Goal: Task Accomplishment & Management: Manage account settings

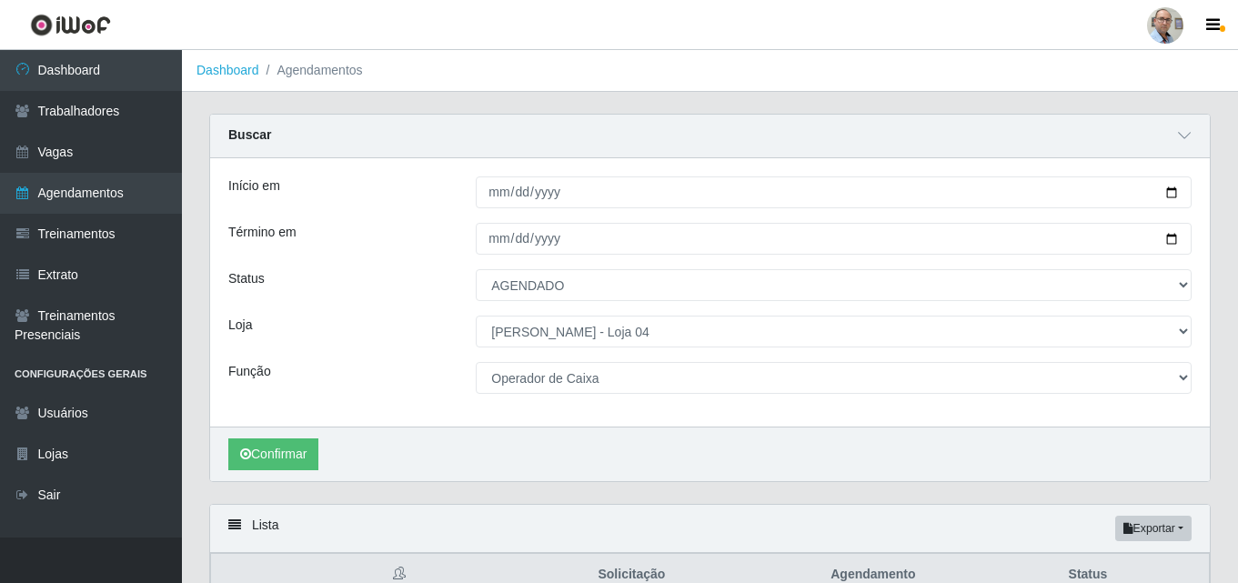
select select "AGENDADO"
select select "251"
select select "22"
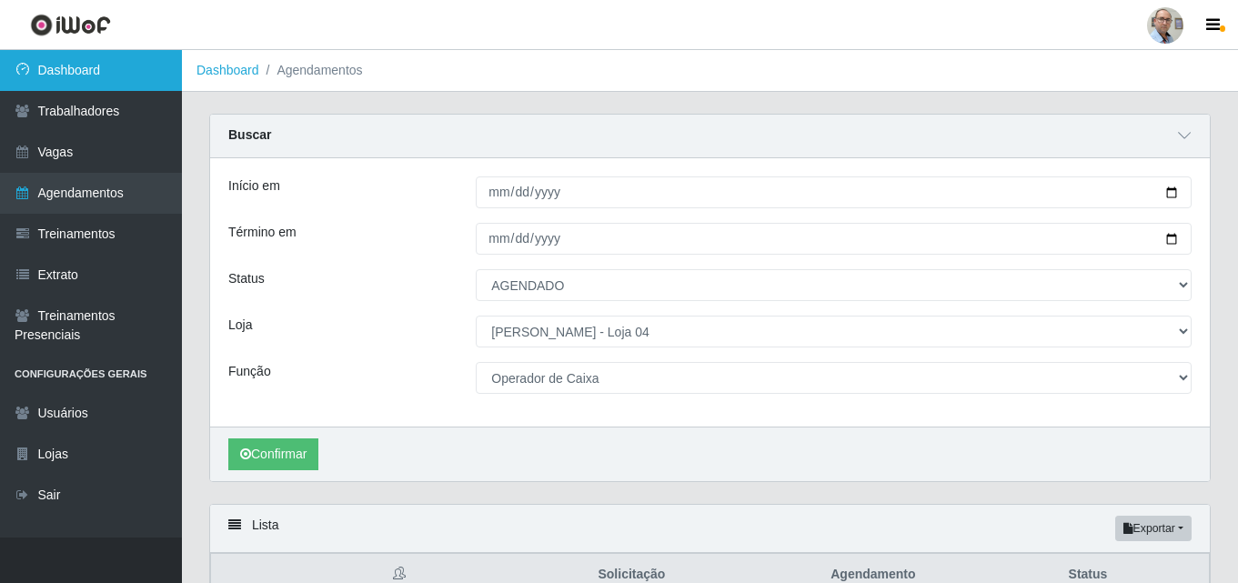
scroll to position [739, 0]
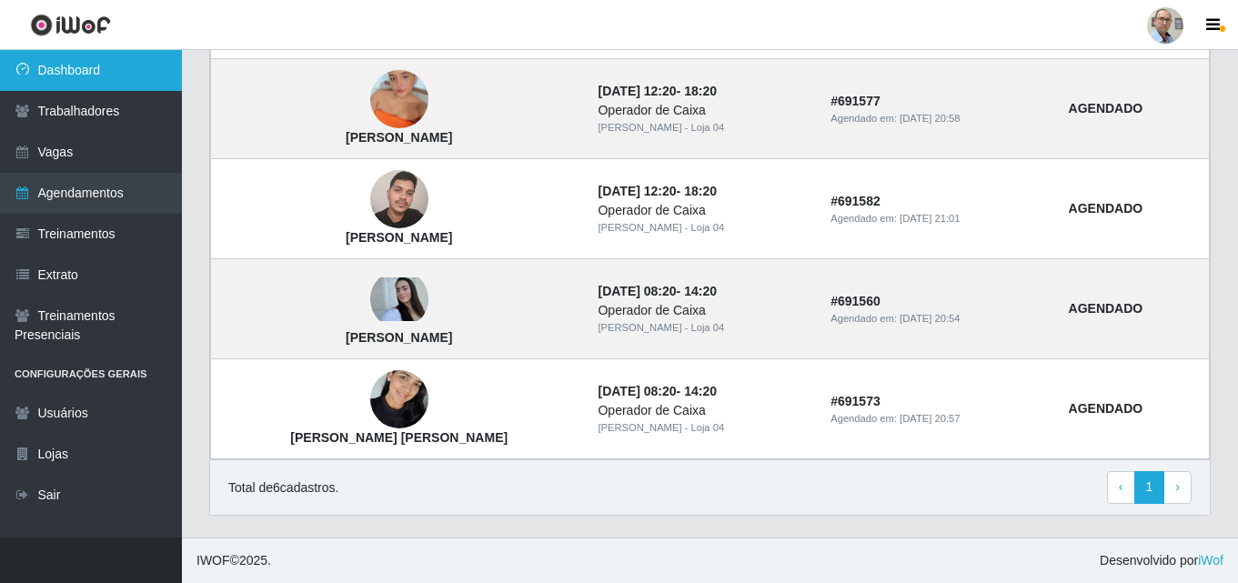
click at [89, 65] on link "Dashboard" at bounding box center [91, 70] width 182 height 41
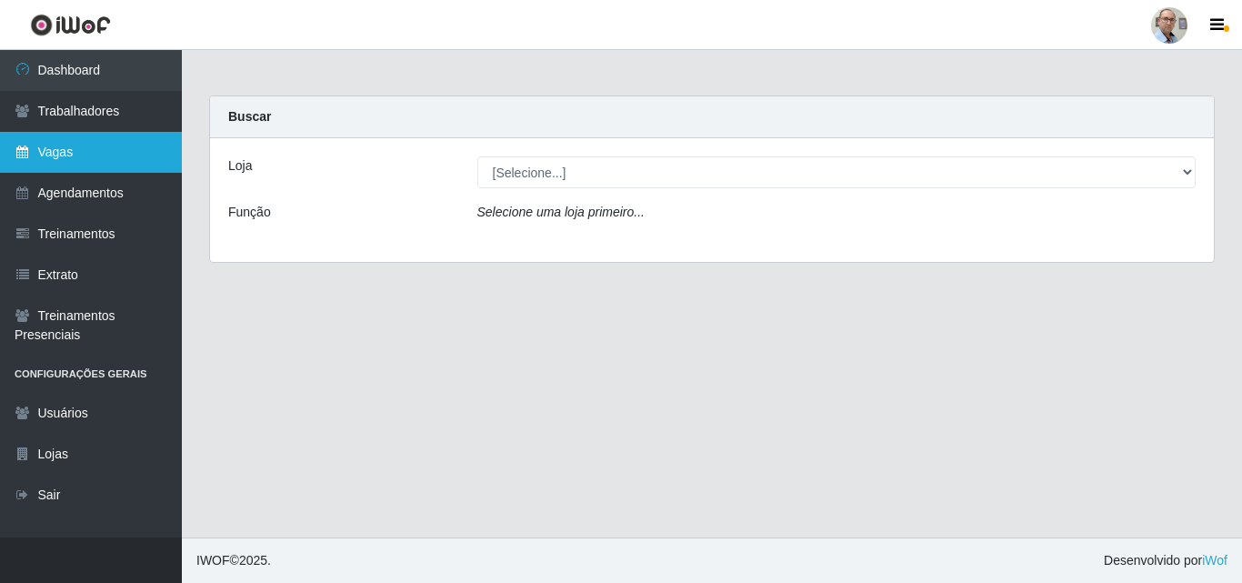
click at [67, 160] on link "Vagas" at bounding box center [91, 152] width 182 height 41
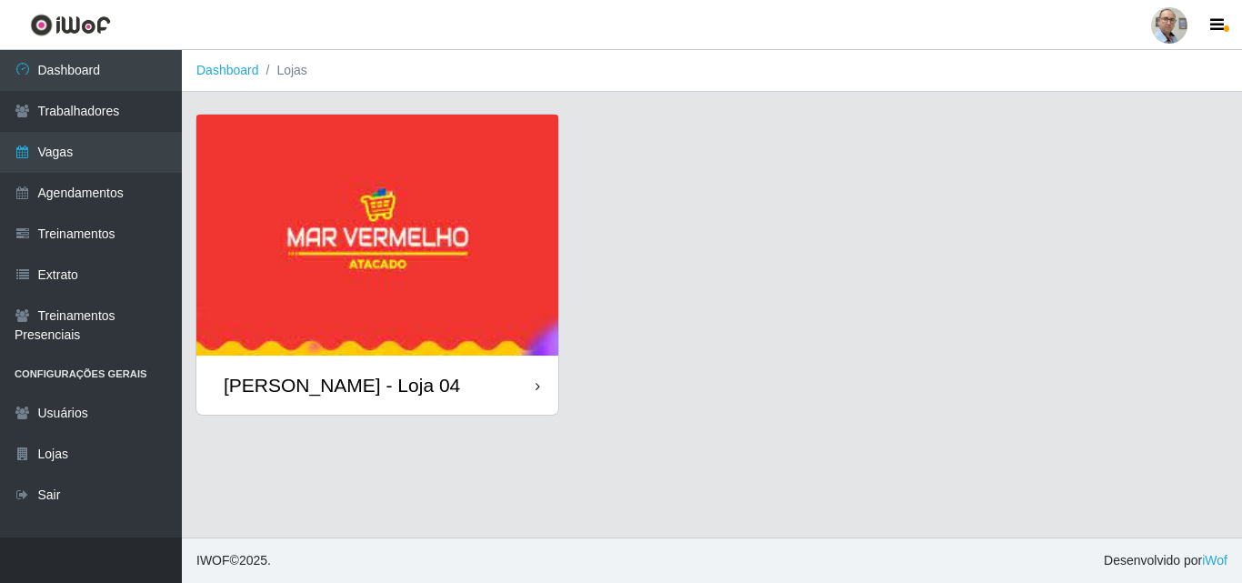
click at [333, 395] on div "[PERSON_NAME] - Loja 04" at bounding box center [342, 385] width 236 height 23
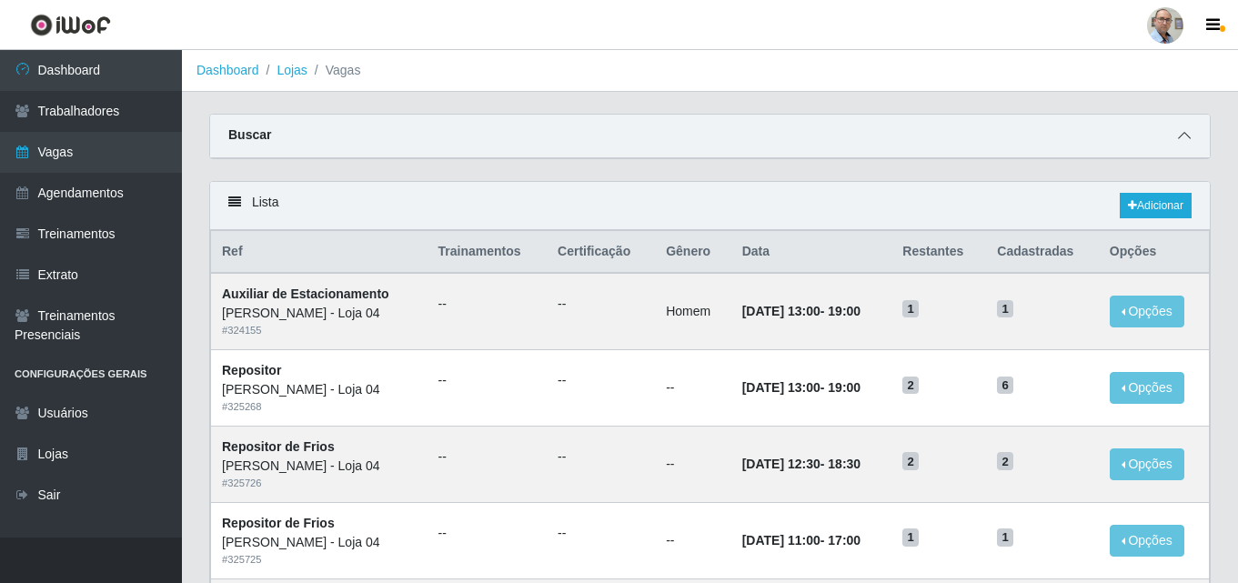
click at [1181, 142] on icon at bounding box center [1184, 135] width 13 height 13
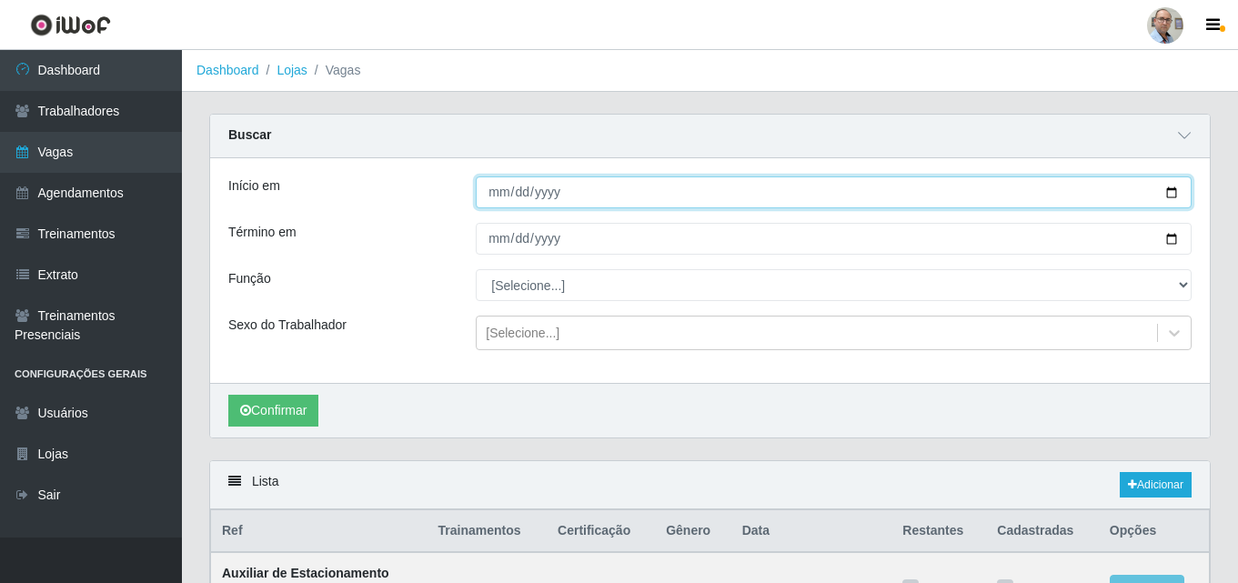
click at [1168, 196] on input "Início em" at bounding box center [834, 192] width 716 height 32
type input "[DATE]"
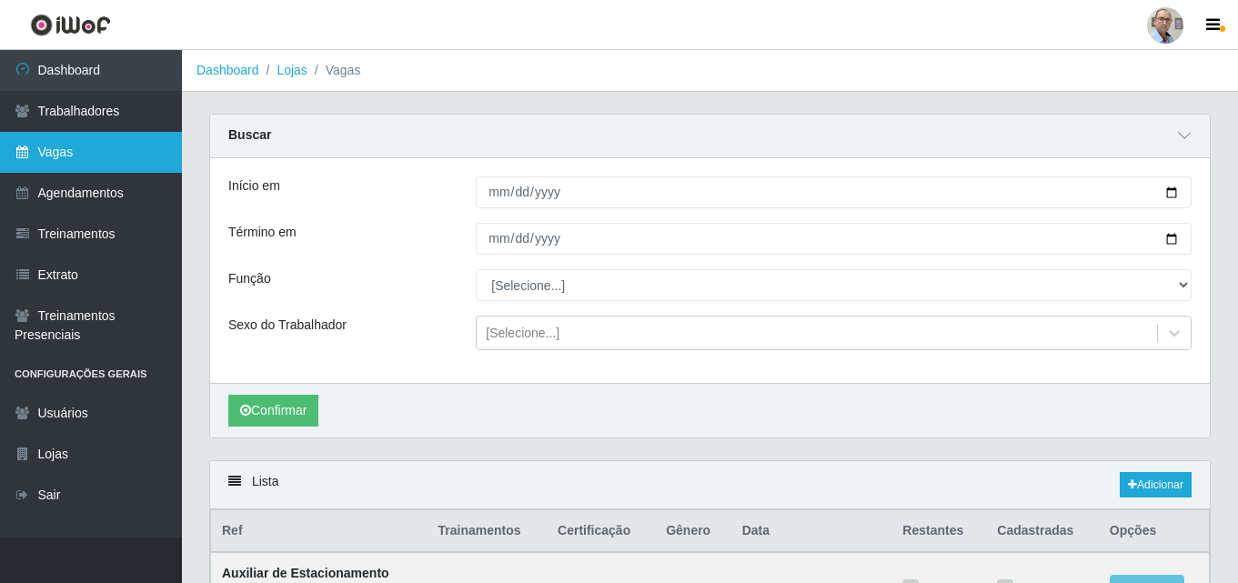
click at [68, 158] on link "Vagas" at bounding box center [91, 152] width 182 height 41
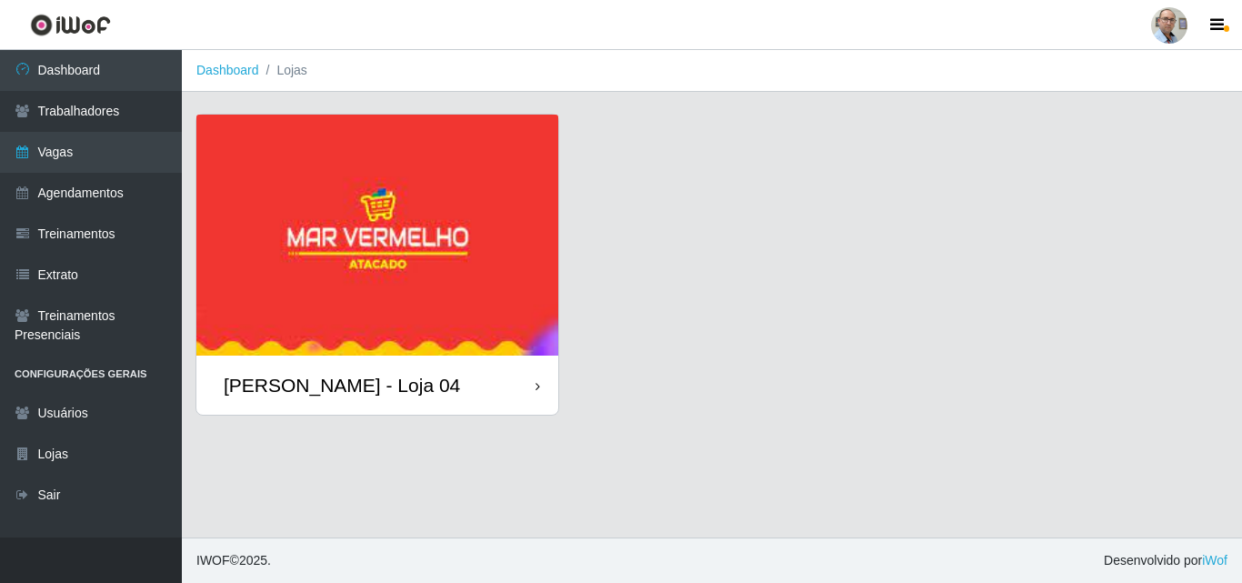
click at [327, 380] on div "[PERSON_NAME] - Loja 04" at bounding box center [342, 385] width 236 height 23
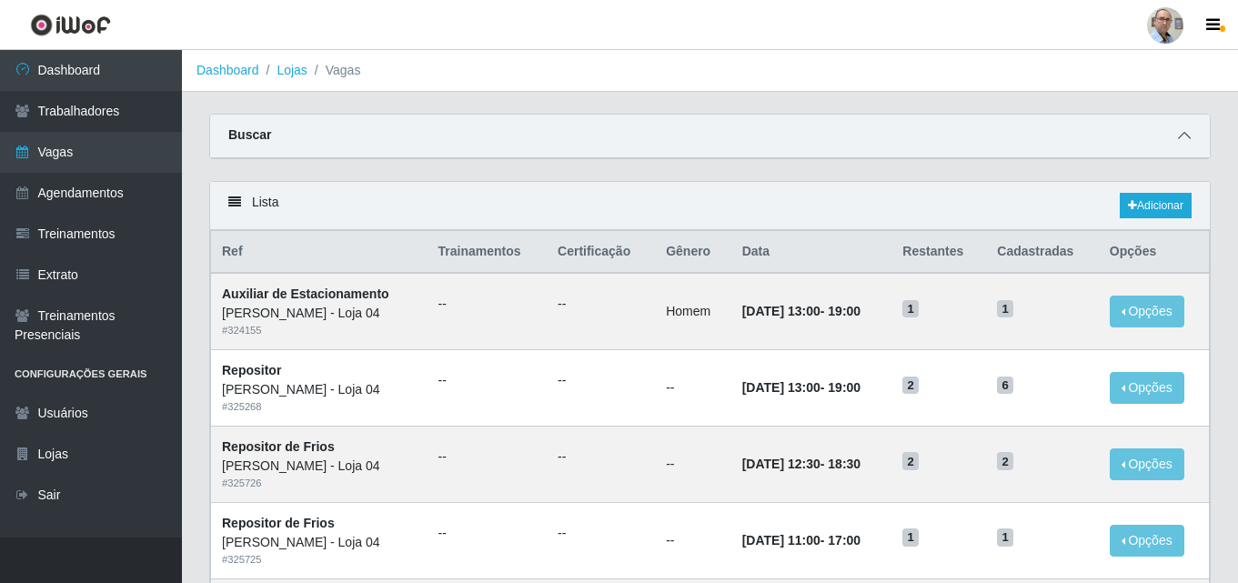
click at [1187, 136] on icon at bounding box center [1184, 135] width 13 height 13
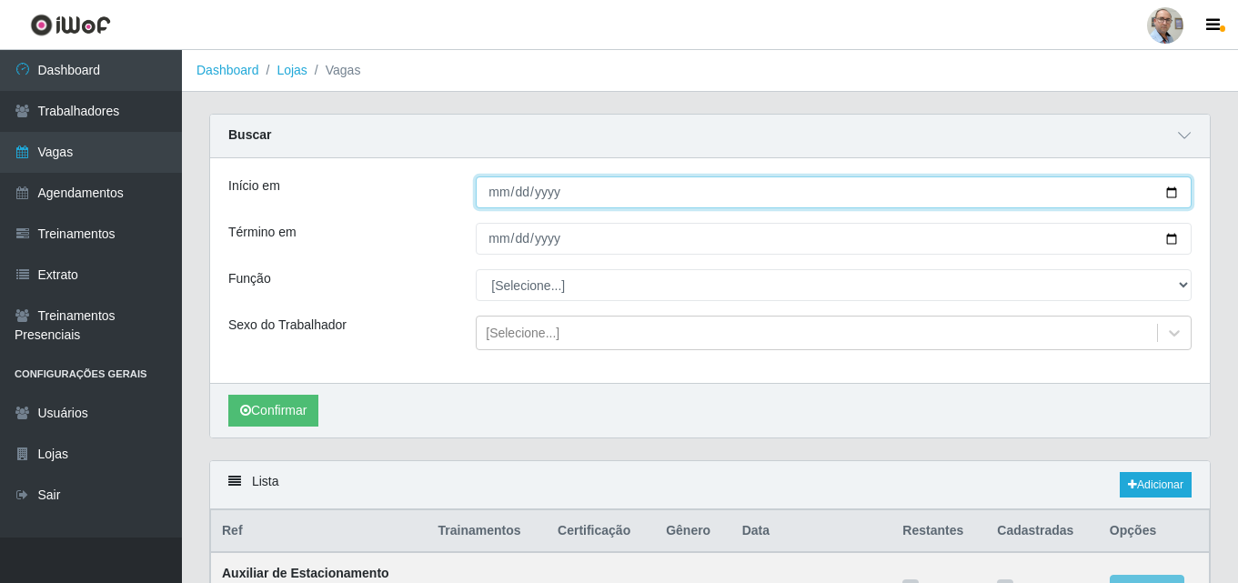
click at [1172, 196] on input "Início em" at bounding box center [834, 192] width 716 height 32
type input "[DATE]"
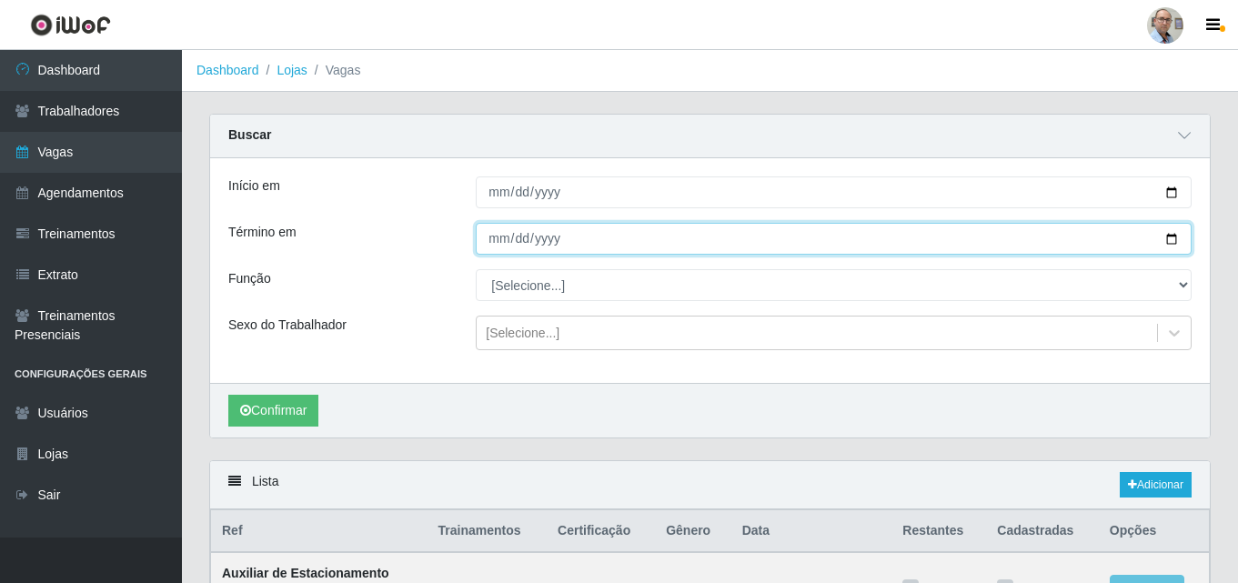
click at [1169, 245] on input "Término em" at bounding box center [834, 239] width 716 height 32
type input "[DATE]"
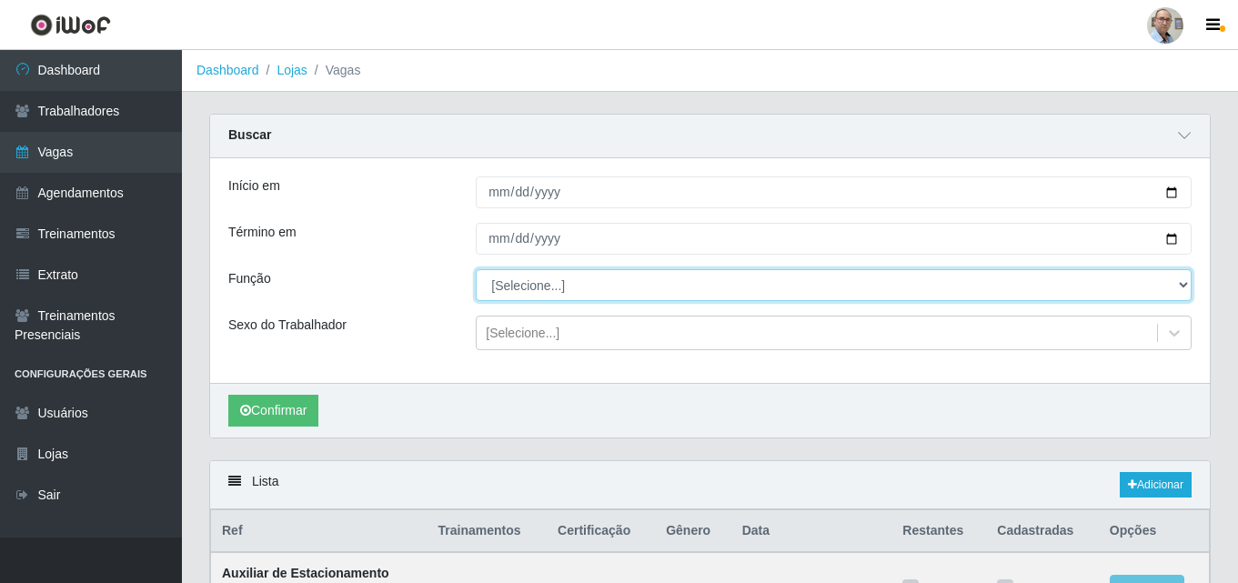
click at [504, 281] on select "[Selecione...] ASG ASG + ASG ++ Auxiliar de Depósito Auxiliar de Depósito + Aux…" at bounding box center [834, 285] width 716 height 32
select select "24"
click at [476, 270] on select "[Selecione...] ASG ASG + ASG ++ Auxiliar de Depósito Auxiliar de Depósito + Aux…" at bounding box center [834, 285] width 716 height 32
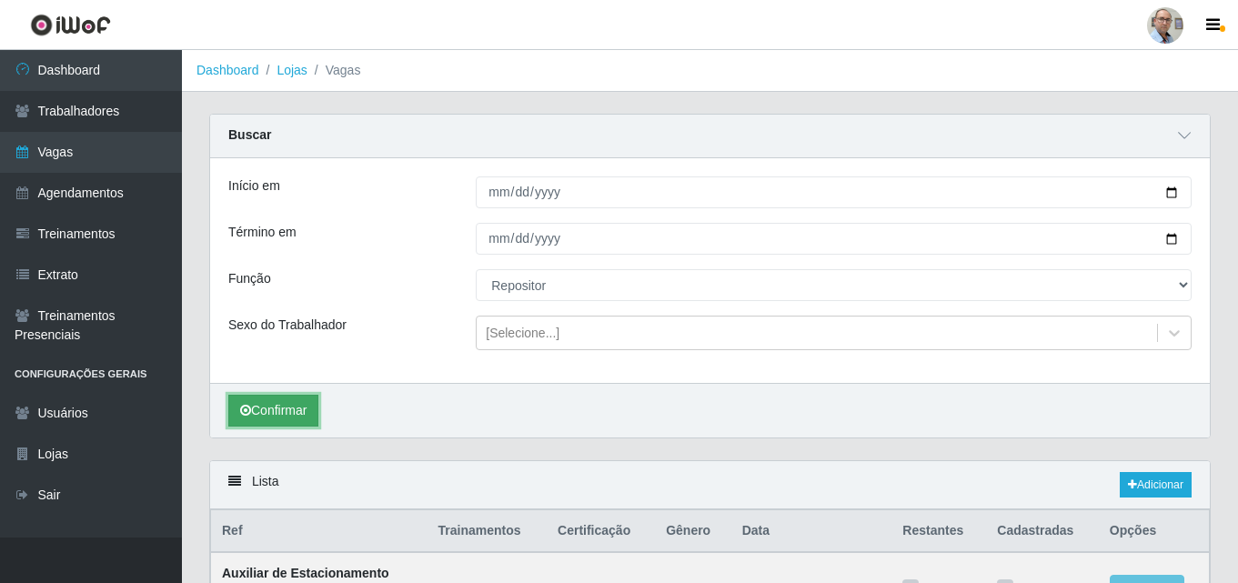
click at [277, 413] on button "Confirmar" at bounding box center [273, 411] width 90 height 32
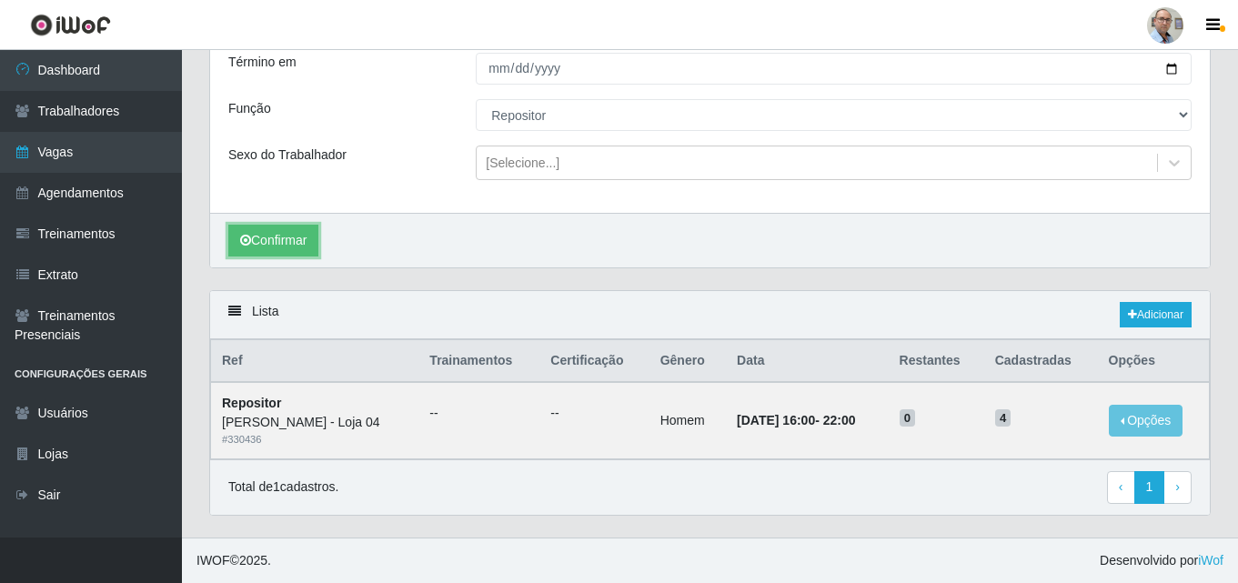
scroll to position [80, 0]
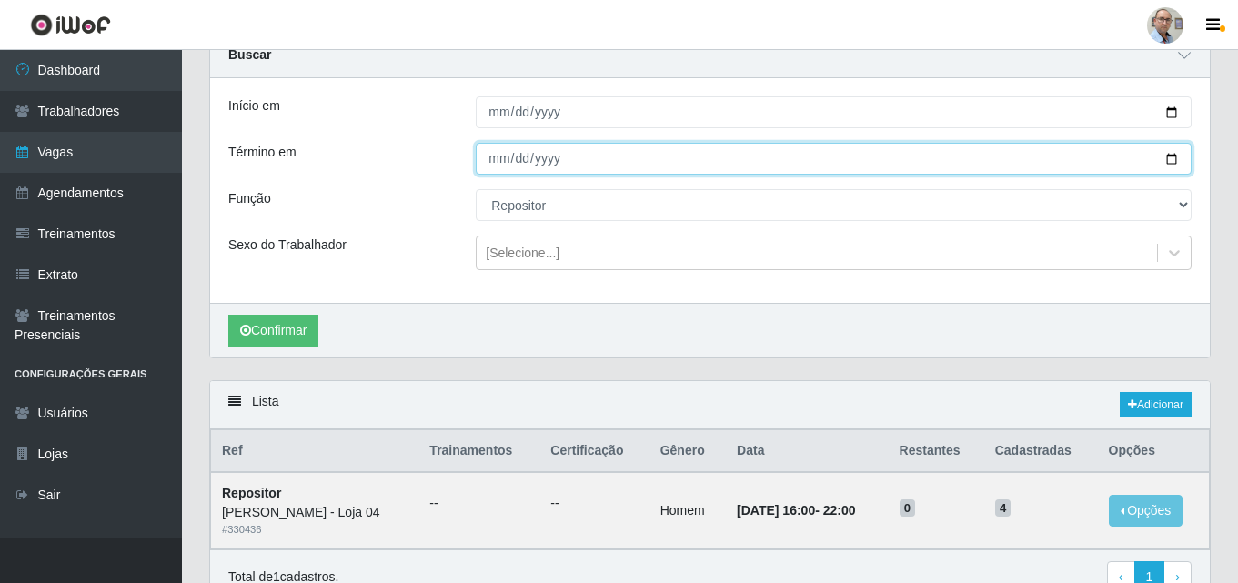
click at [1177, 166] on input "[DATE]" at bounding box center [834, 159] width 716 height 32
type input "[DATE]"
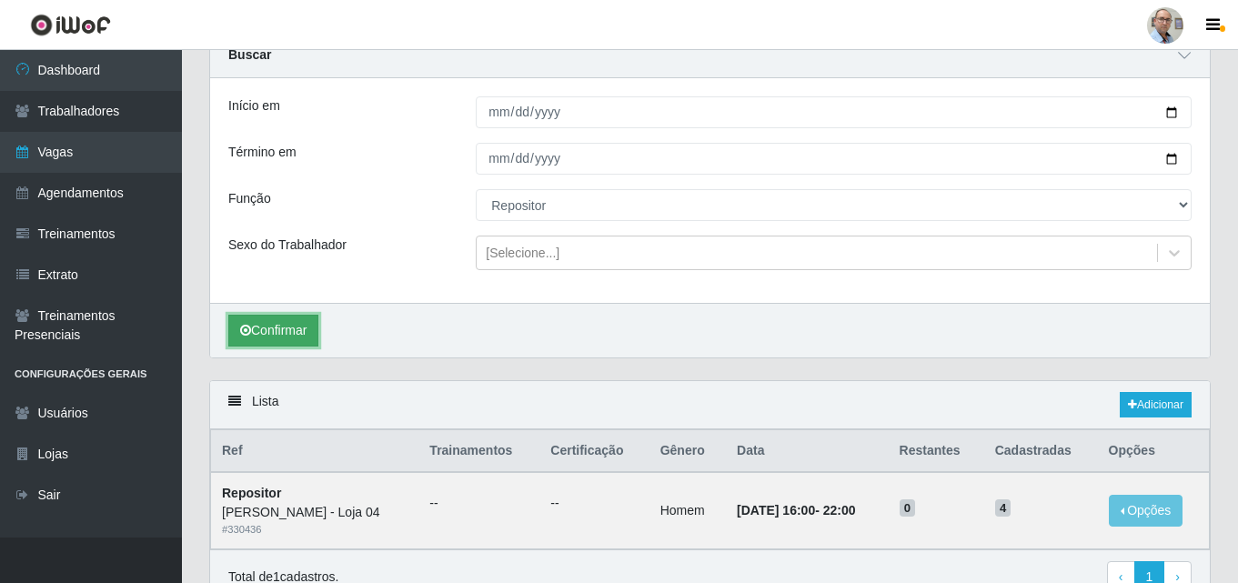
click at [274, 324] on button "Confirmar" at bounding box center [273, 331] width 90 height 32
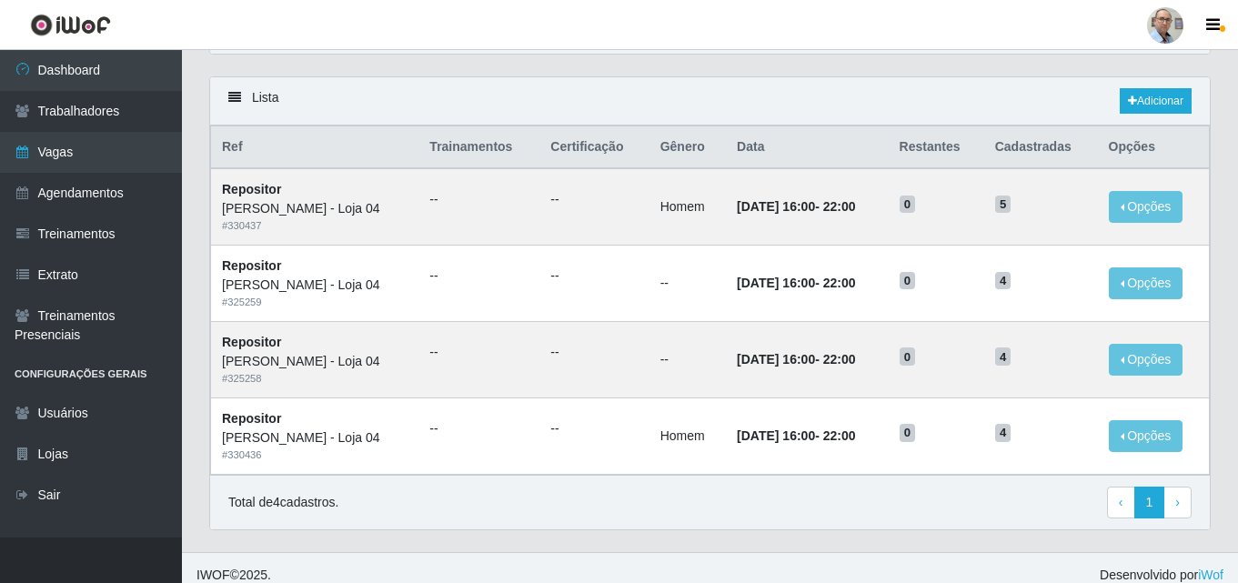
scroll to position [399, 0]
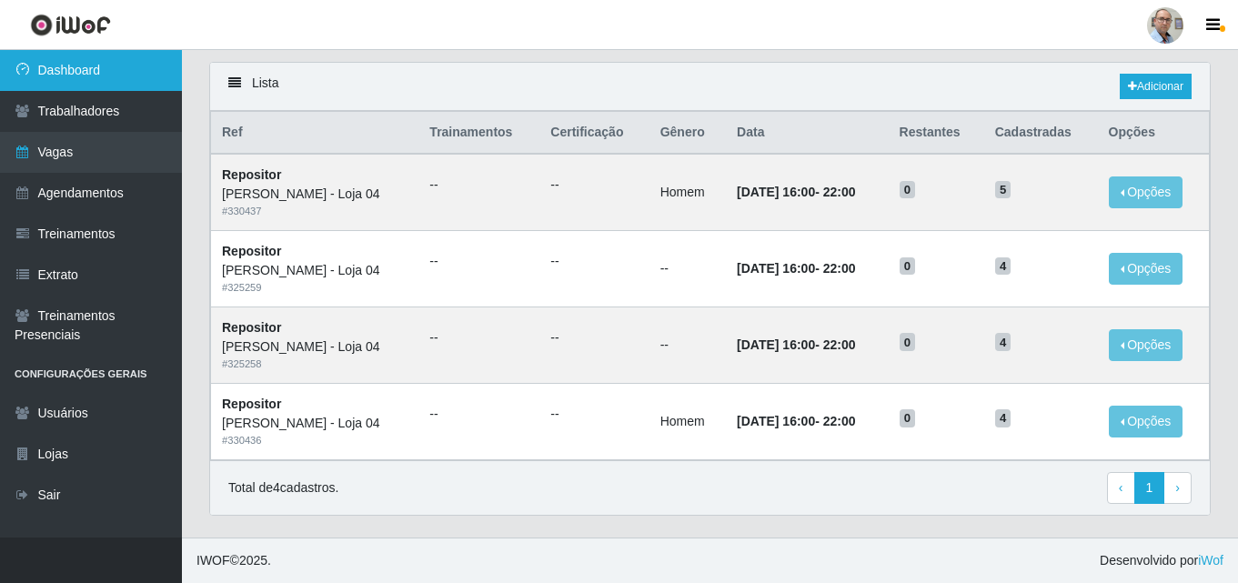
click at [79, 81] on link "Dashboard" at bounding box center [91, 70] width 182 height 41
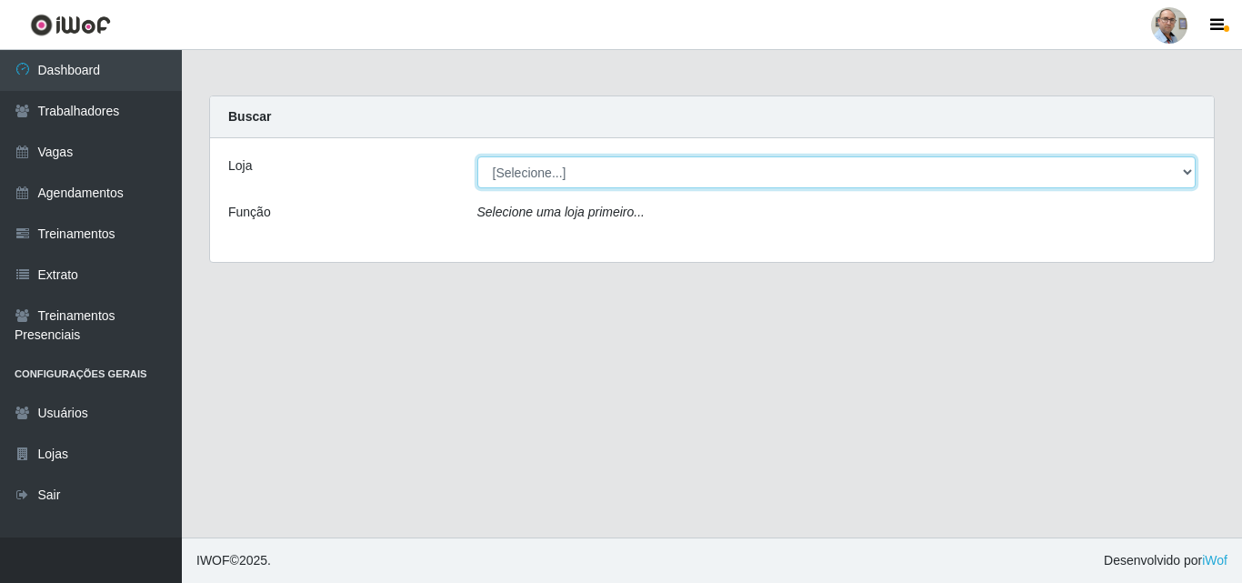
click at [564, 167] on select "[Selecione...] Mar Vermelho - Loja 04" at bounding box center [837, 172] width 719 height 32
select select "251"
click at [478, 156] on select "[Selecione...] Mar Vermelho - Loja 04" at bounding box center [837, 172] width 719 height 32
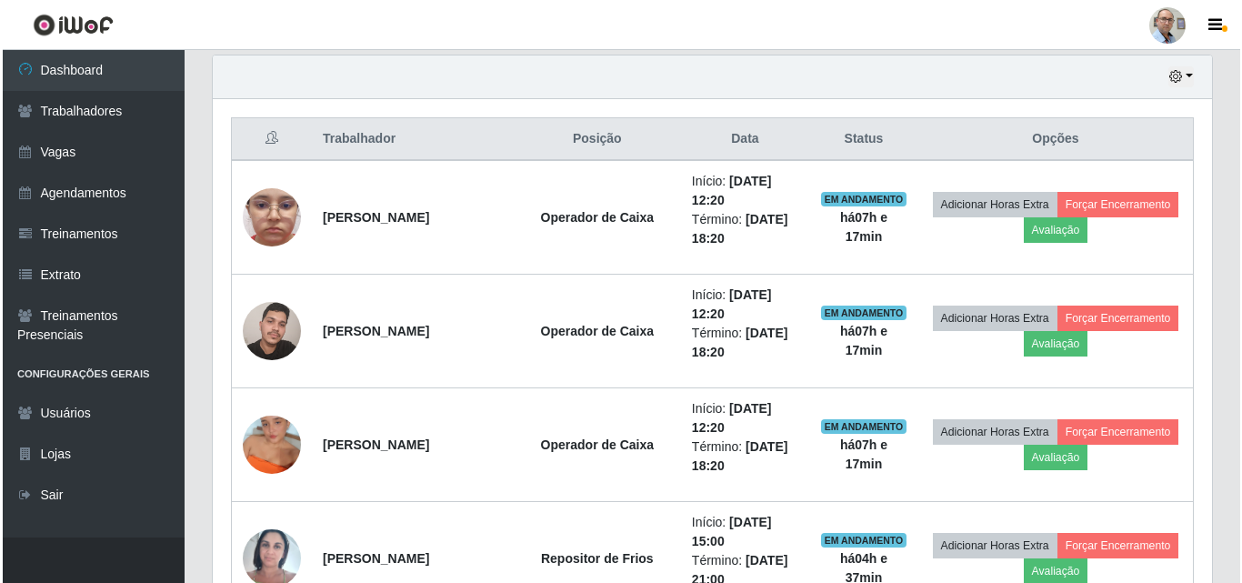
scroll to position [728, 0]
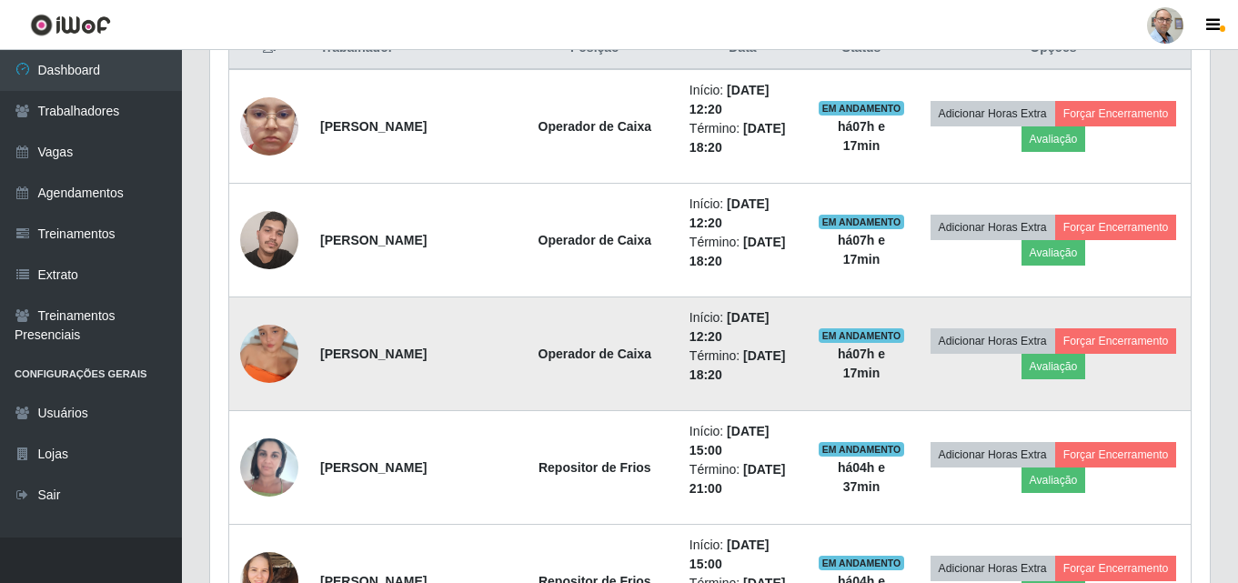
click at [268, 353] on img at bounding box center [269, 354] width 58 height 104
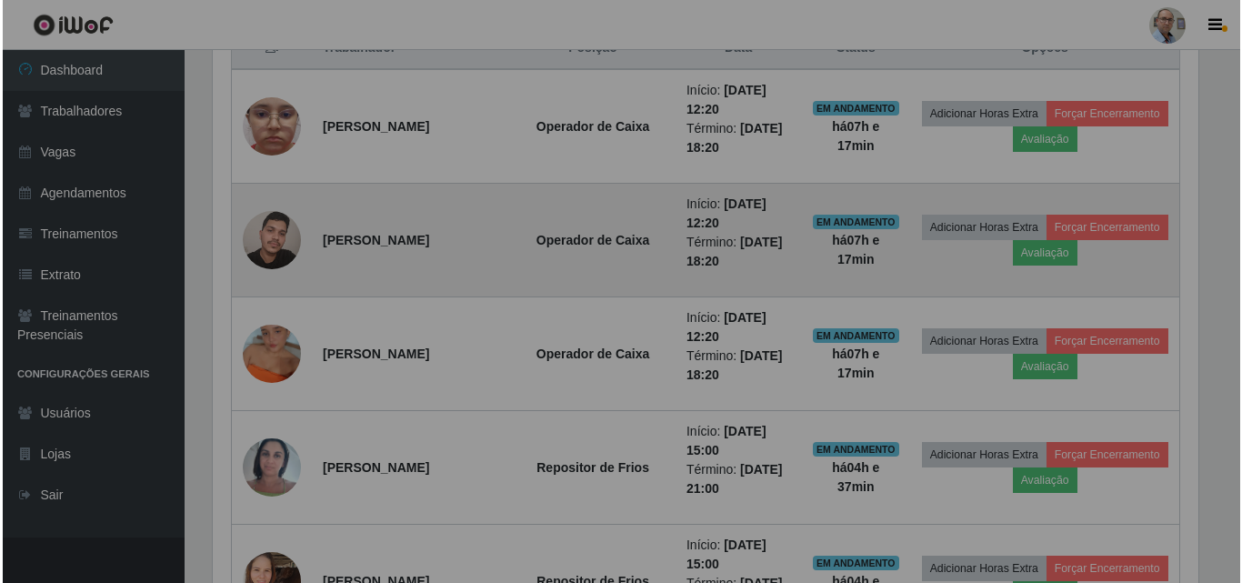
scroll to position [377, 1000]
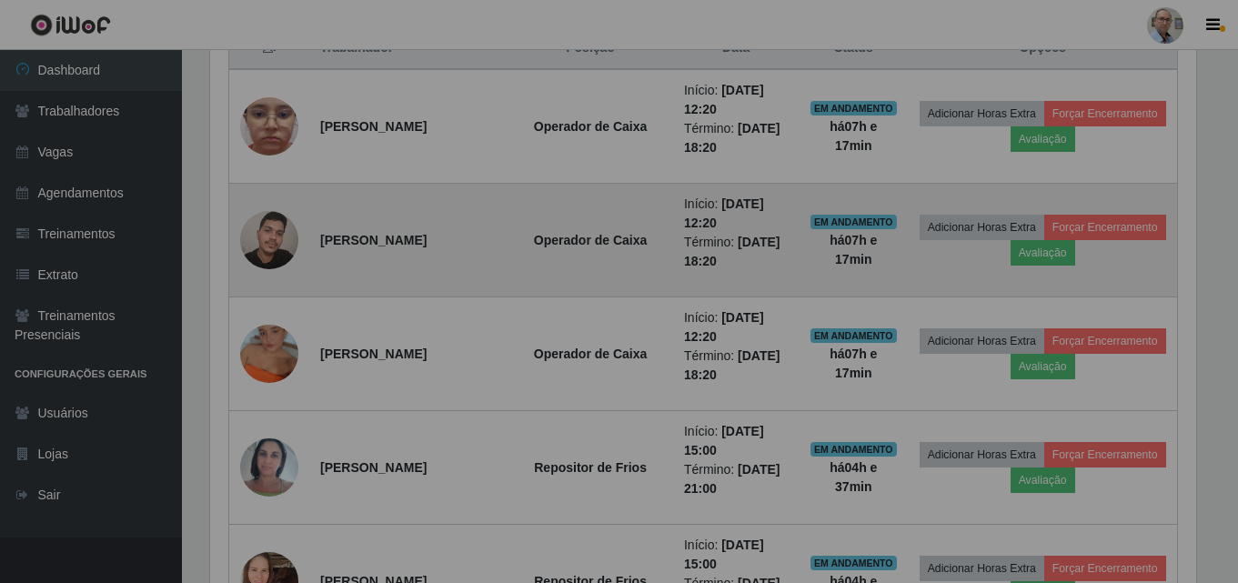
click at [278, 226] on img at bounding box center [269, 239] width 58 height 77
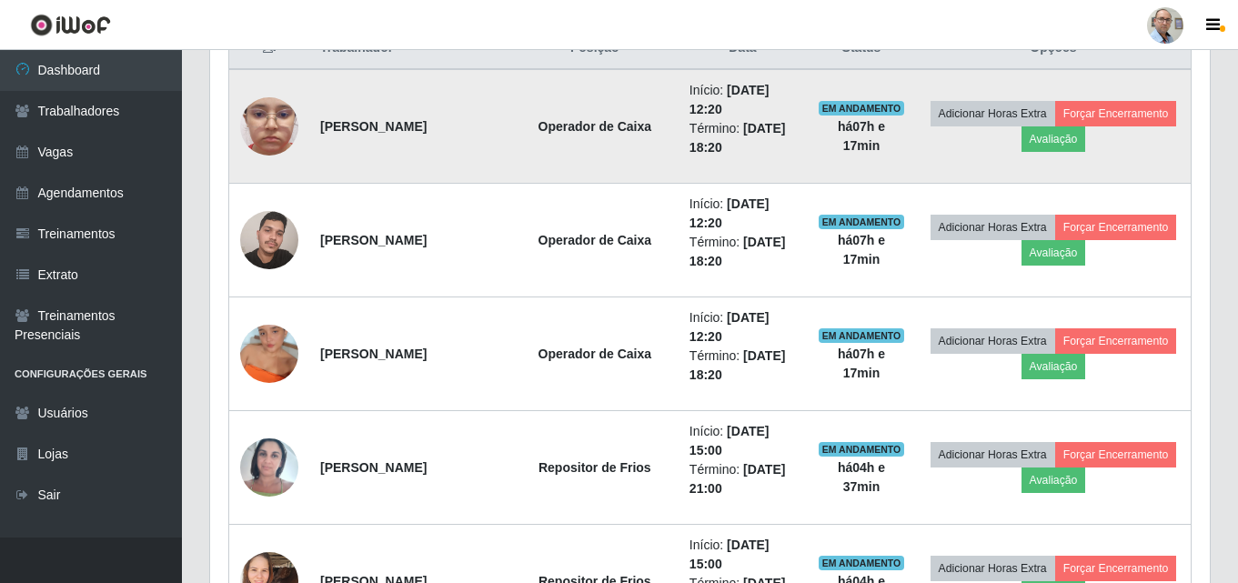
click at [258, 120] on img at bounding box center [269, 126] width 58 height 129
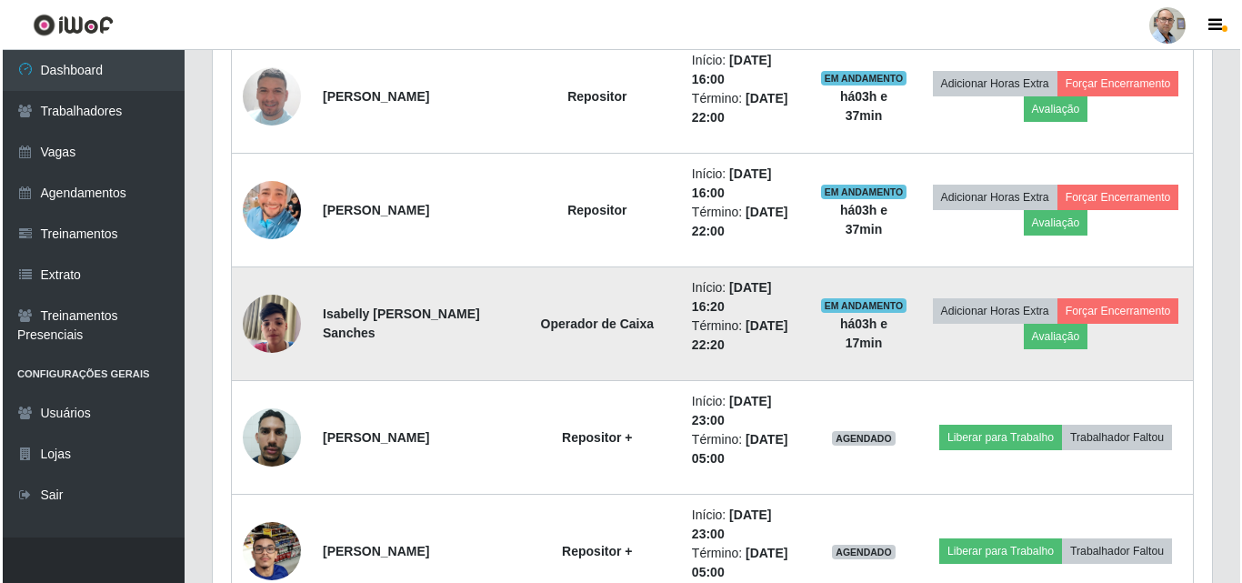
scroll to position [1819, 0]
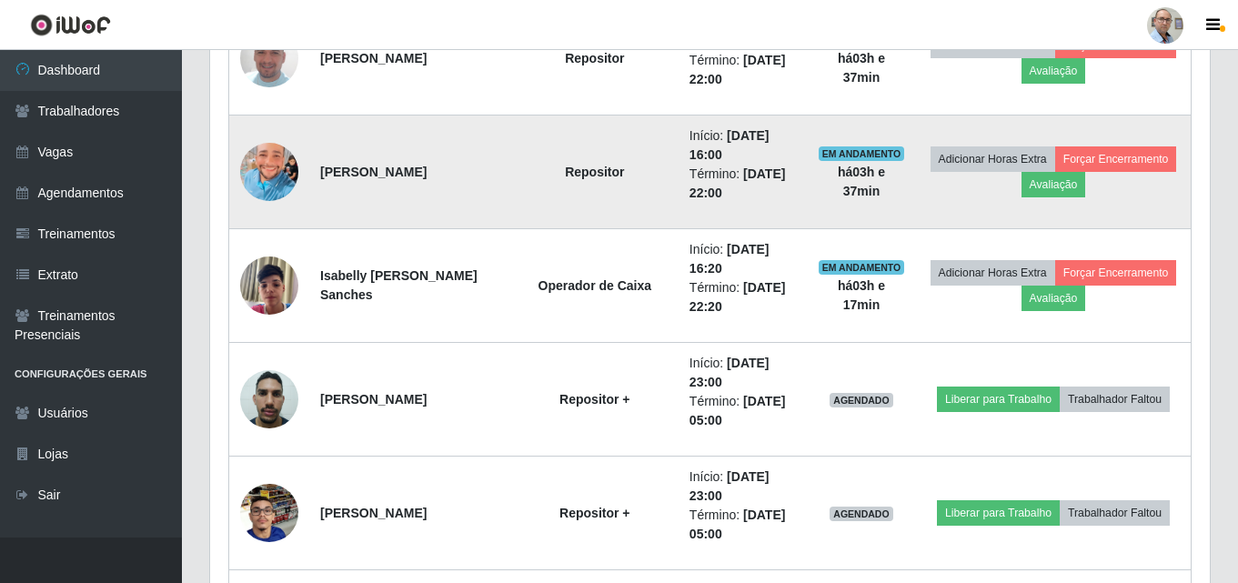
click at [273, 178] on img at bounding box center [269, 171] width 58 height 77
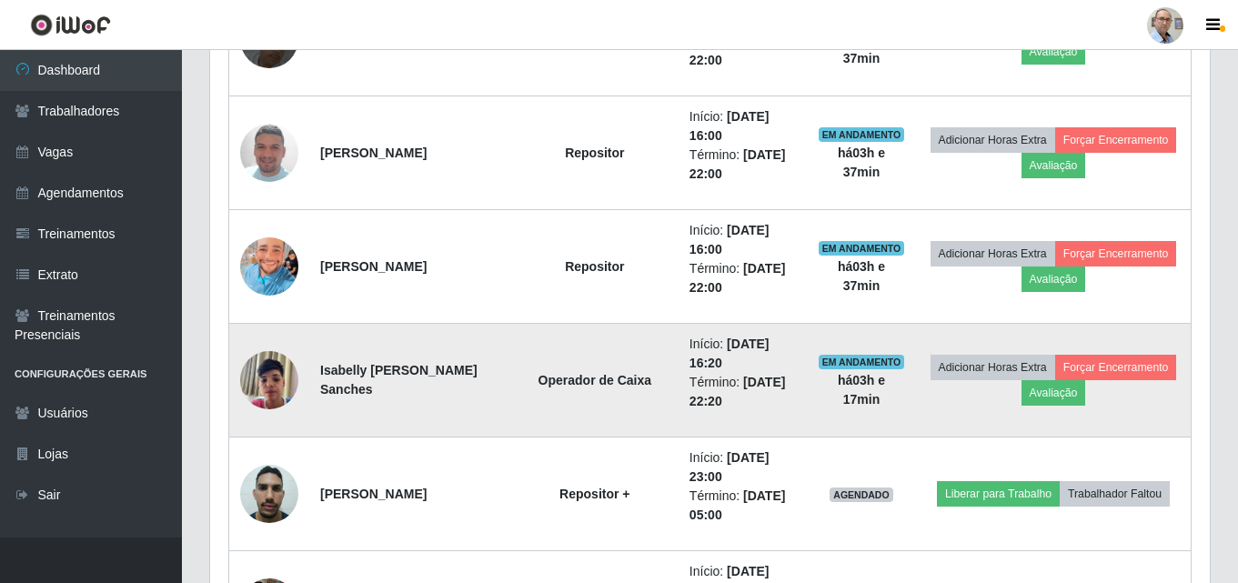
scroll to position [1756, 0]
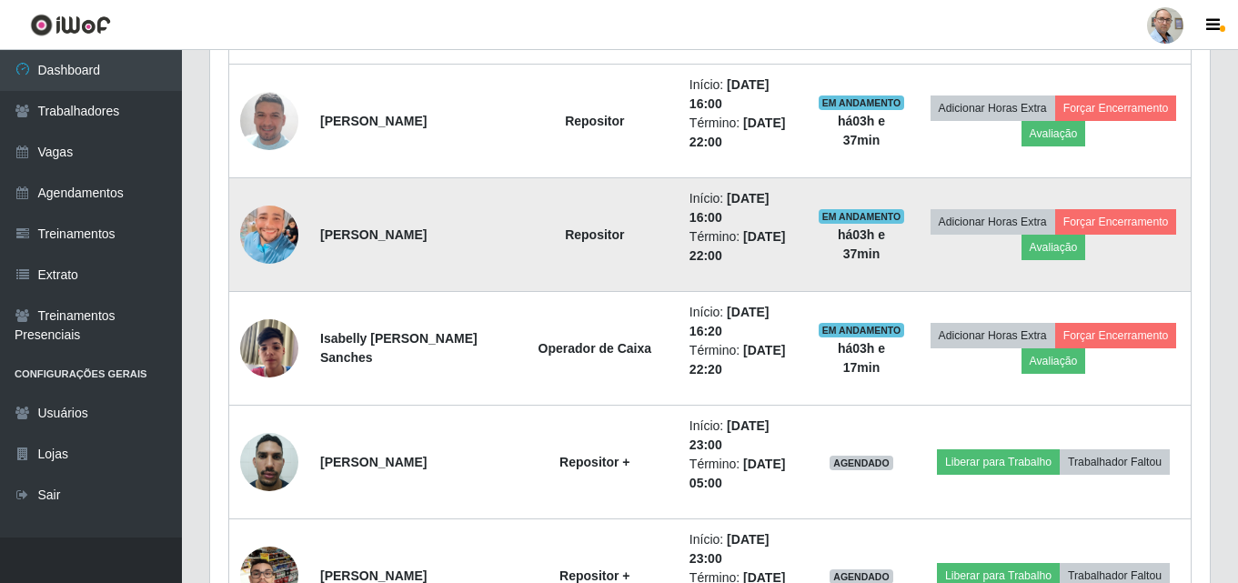
click at [266, 234] on img at bounding box center [269, 234] width 58 height 77
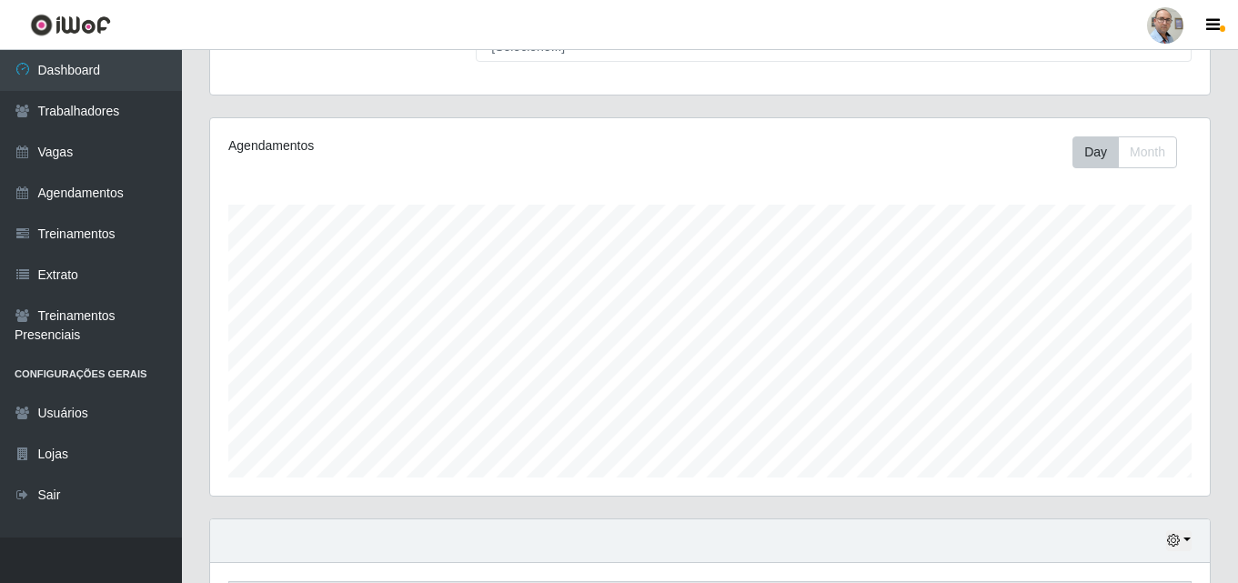
scroll to position [0, 0]
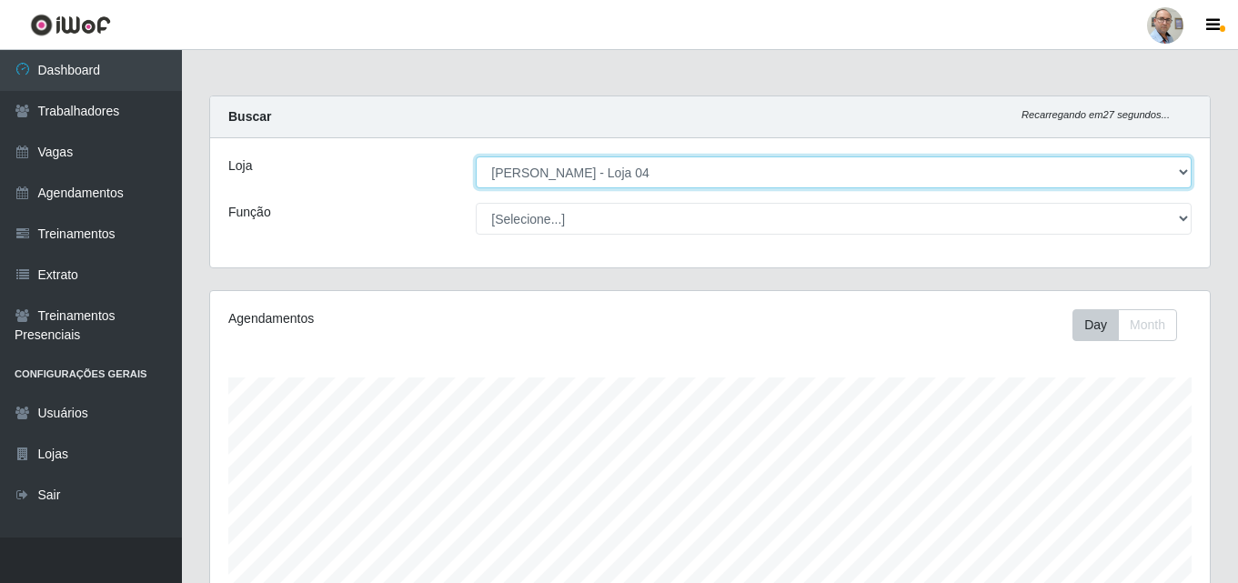
click at [1181, 170] on select "[Selecione...] Mar Vermelho - Loja 04" at bounding box center [834, 172] width 716 height 32
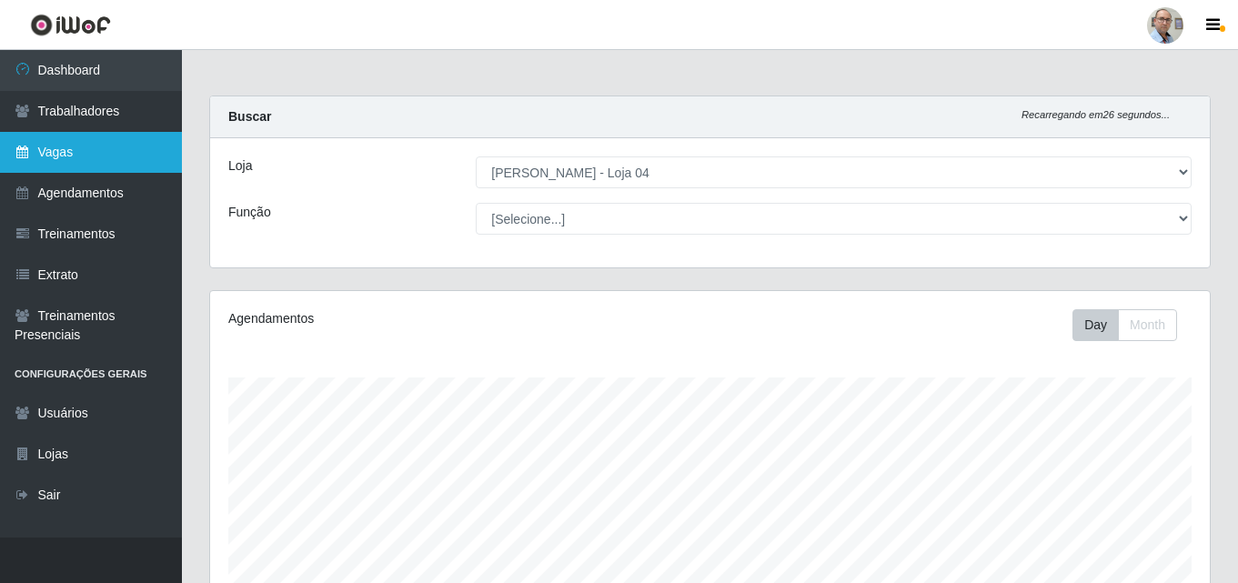
click at [59, 153] on link "Vagas" at bounding box center [91, 152] width 182 height 41
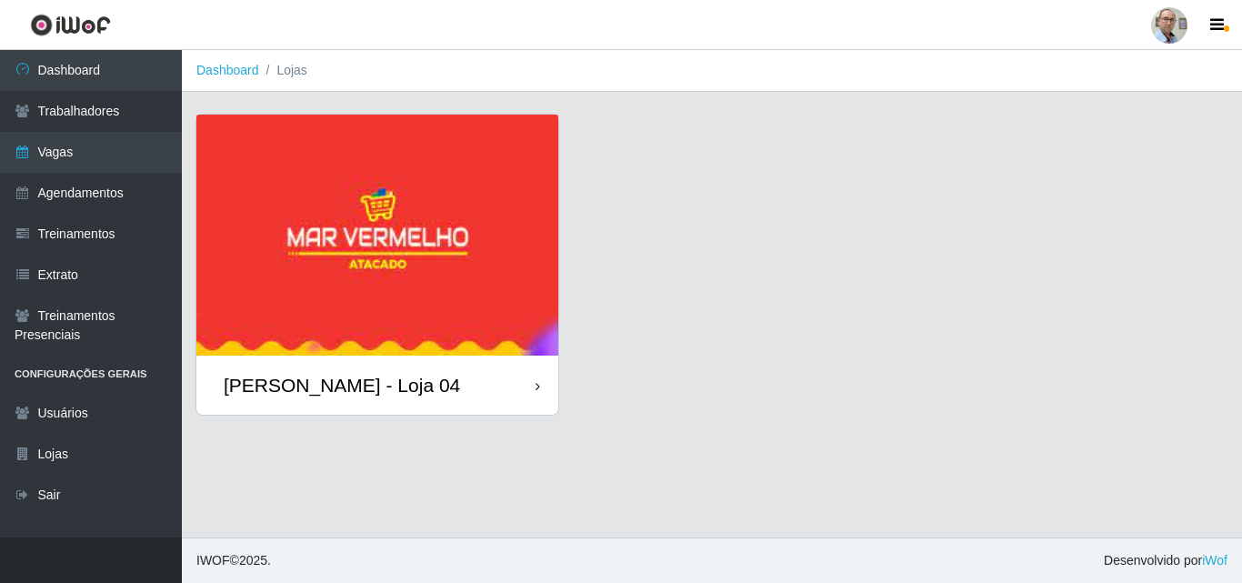
click at [300, 388] on div "[PERSON_NAME] - Loja 04" at bounding box center [342, 385] width 236 height 23
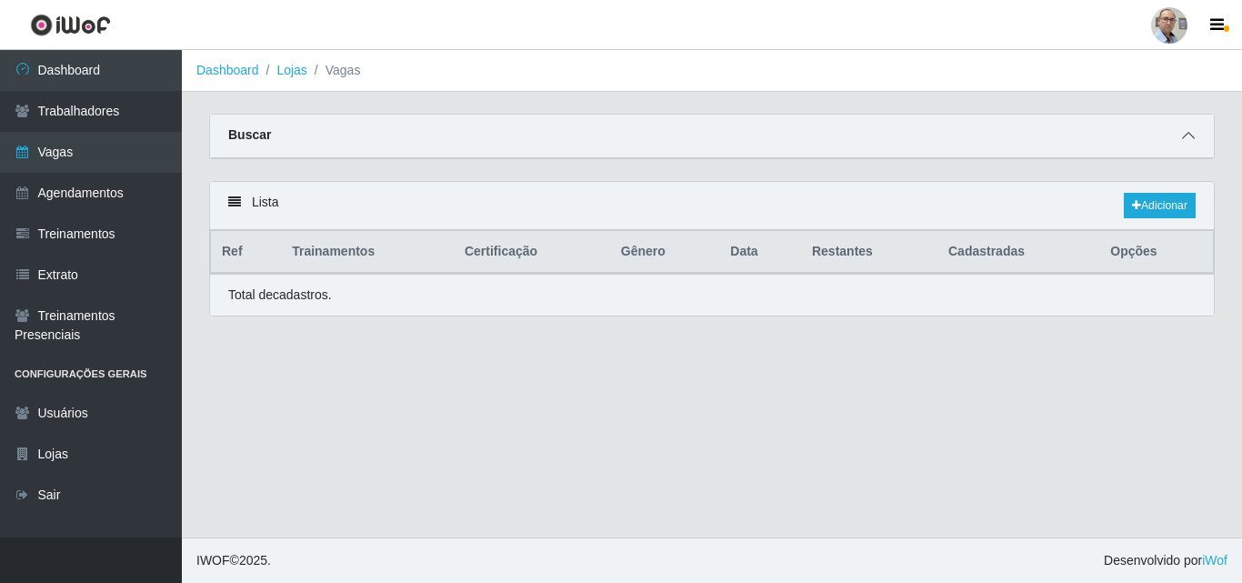
click at [1188, 134] on icon at bounding box center [1188, 135] width 13 height 13
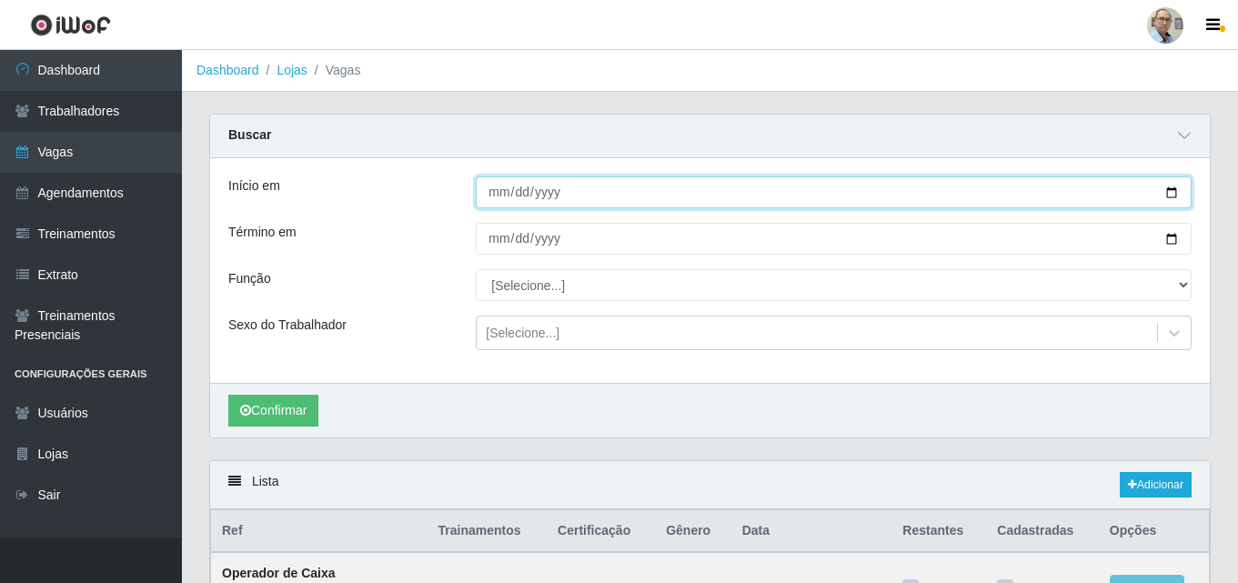
click at [1173, 192] on input "Início em" at bounding box center [834, 192] width 716 height 32
type input "[DATE]"
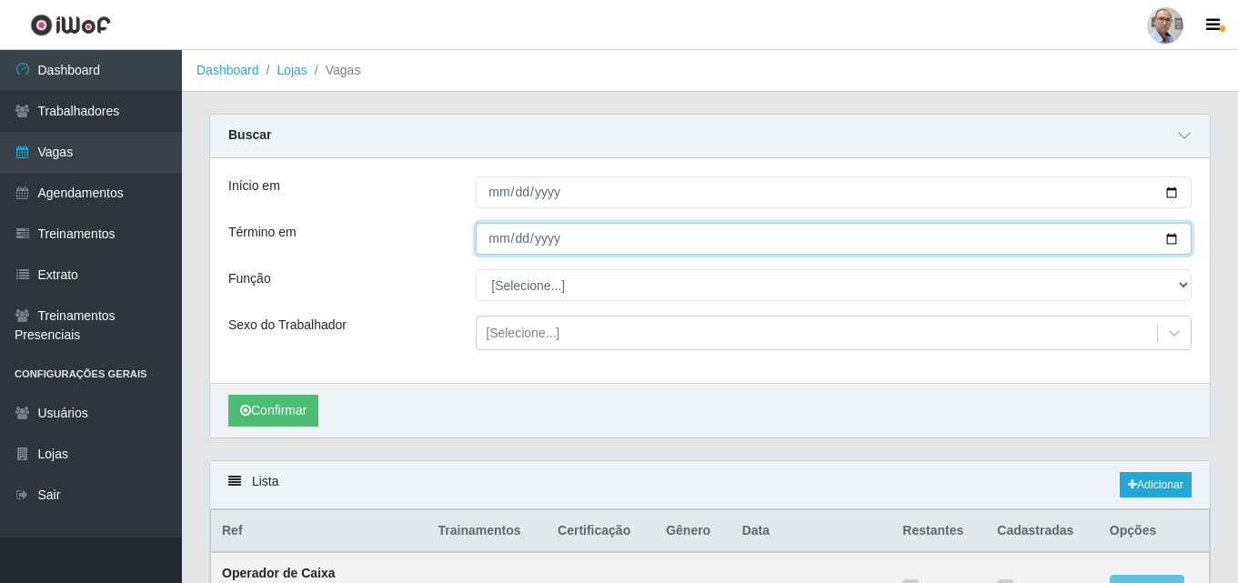
click at [1171, 232] on input "Término em" at bounding box center [834, 239] width 716 height 32
type input "[DATE]"
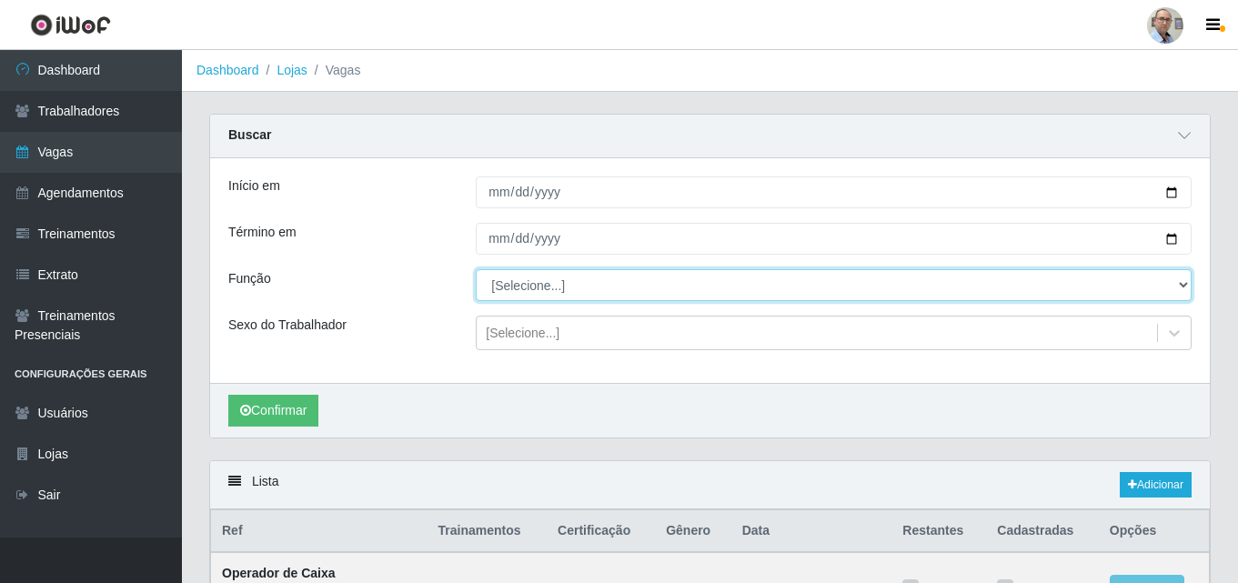
click at [542, 288] on select "[Selecione...] ASG ASG + ASG ++ Auxiliar de Depósito Auxiliar de Depósito + Aux…" at bounding box center [834, 285] width 716 height 32
select select "112"
click at [476, 270] on select "[Selecione...] ASG ASG + ASG ++ Auxiliar de Depósito Auxiliar de Depósito + Aux…" at bounding box center [834, 285] width 716 height 32
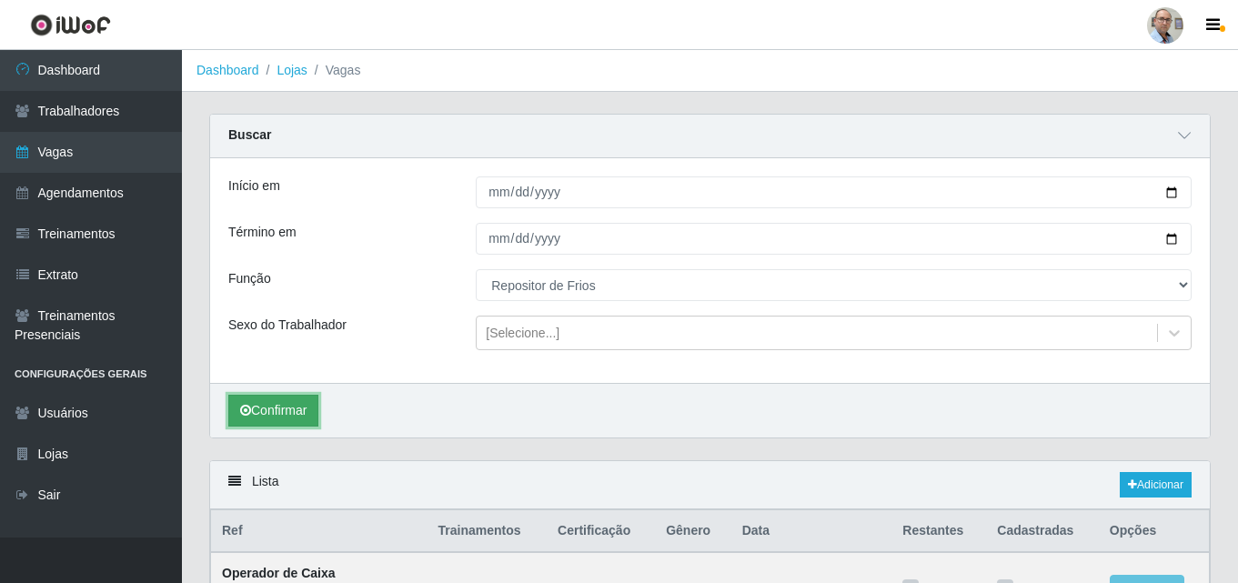
click at [269, 408] on button "Confirmar" at bounding box center [273, 411] width 90 height 32
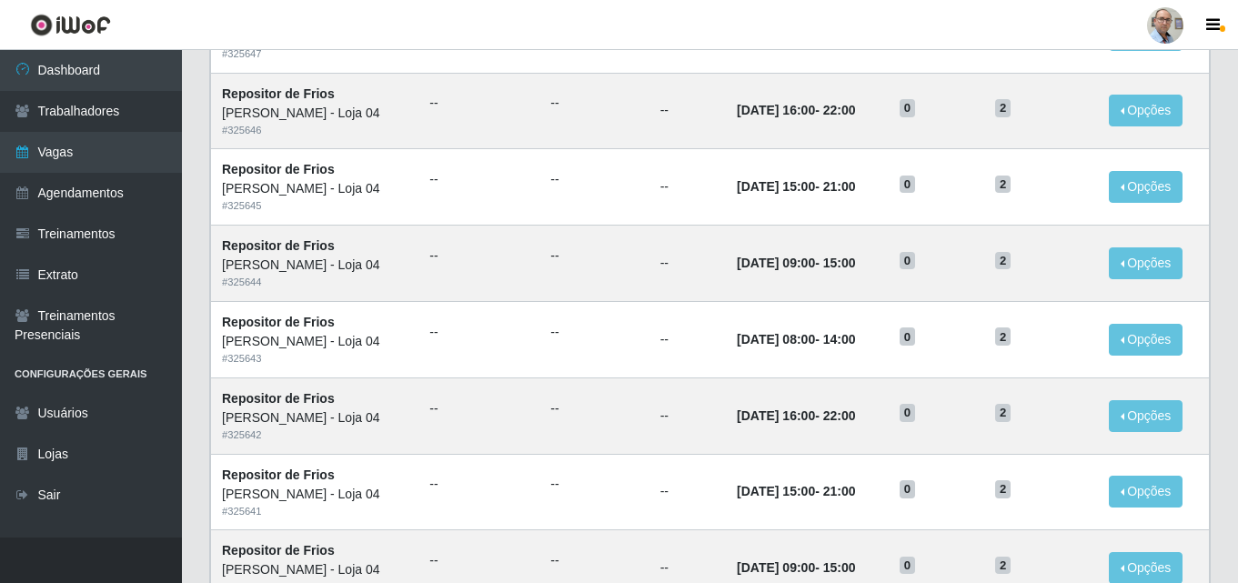
scroll to position [783, 0]
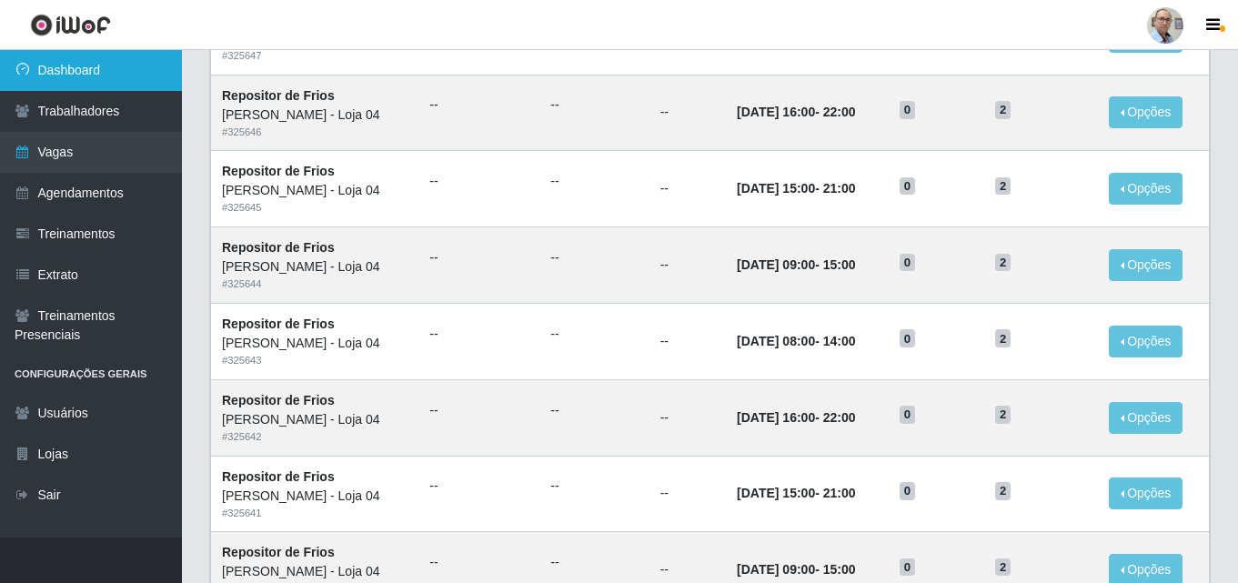
click at [64, 66] on link "Dashboard" at bounding box center [91, 70] width 182 height 41
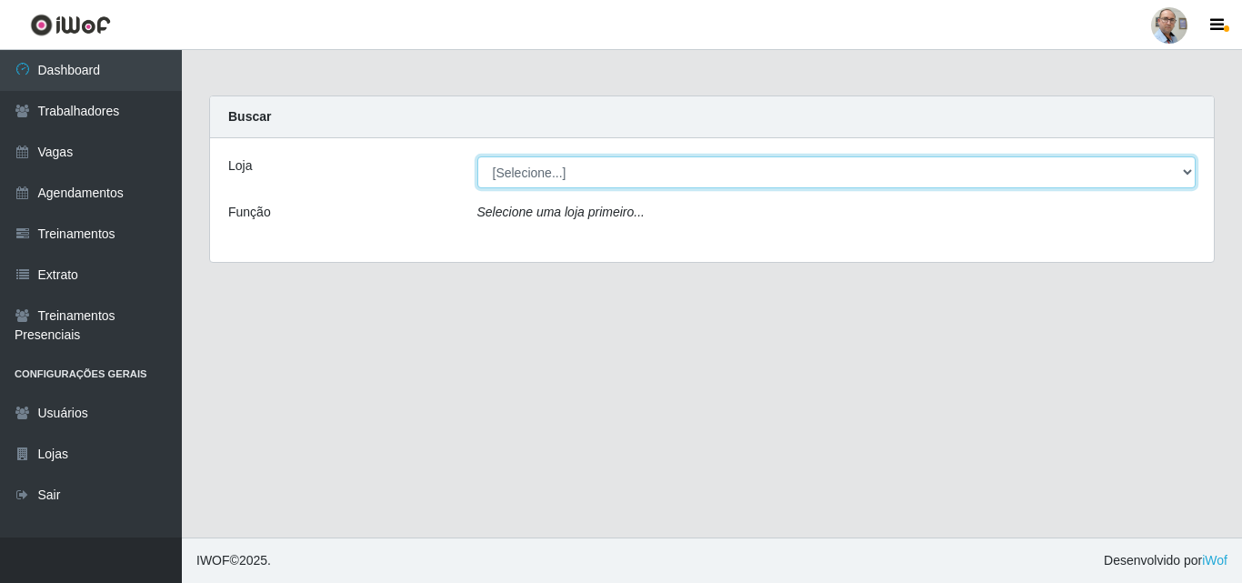
click at [593, 166] on select "[Selecione...] Mar Vermelho - Loja 04" at bounding box center [837, 172] width 719 height 32
select select "251"
click at [478, 156] on select "[Selecione...] Mar Vermelho - Loja 04" at bounding box center [837, 172] width 719 height 32
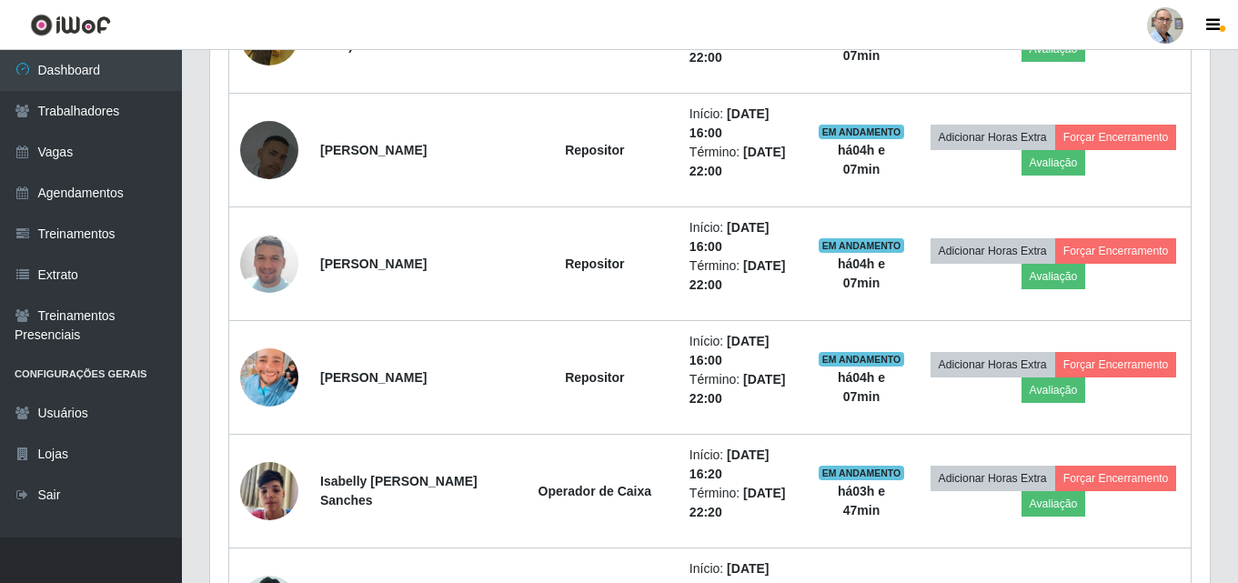
scroll to position [1637, 0]
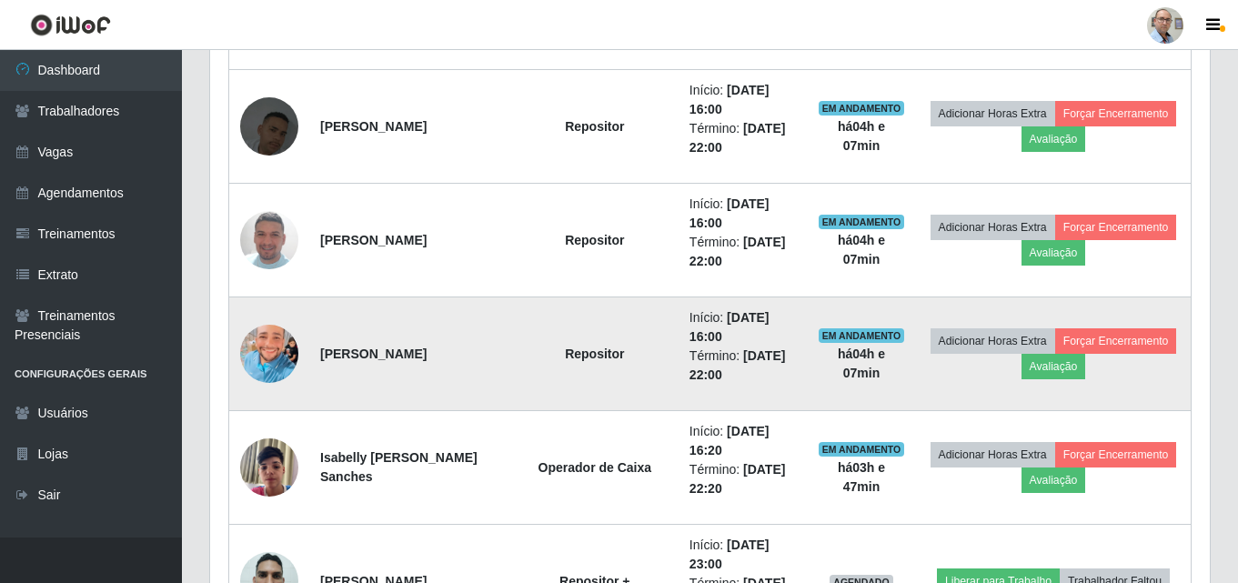
click at [266, 347] on img at bounding box center [269, 353] width 58 height 77
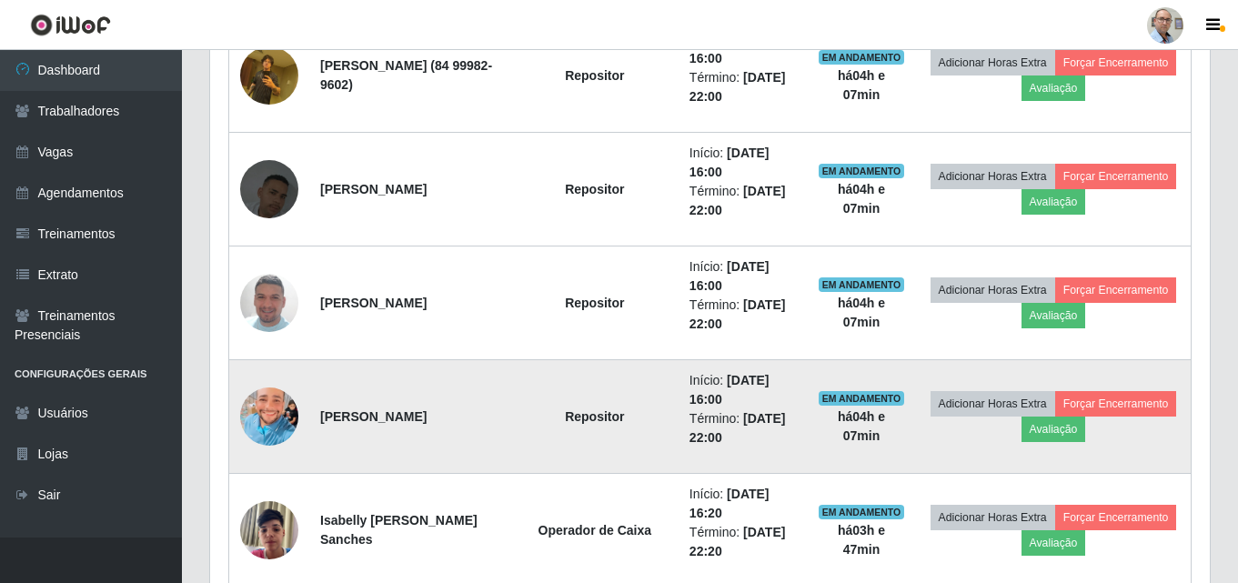
scroll to position [1665, 0]
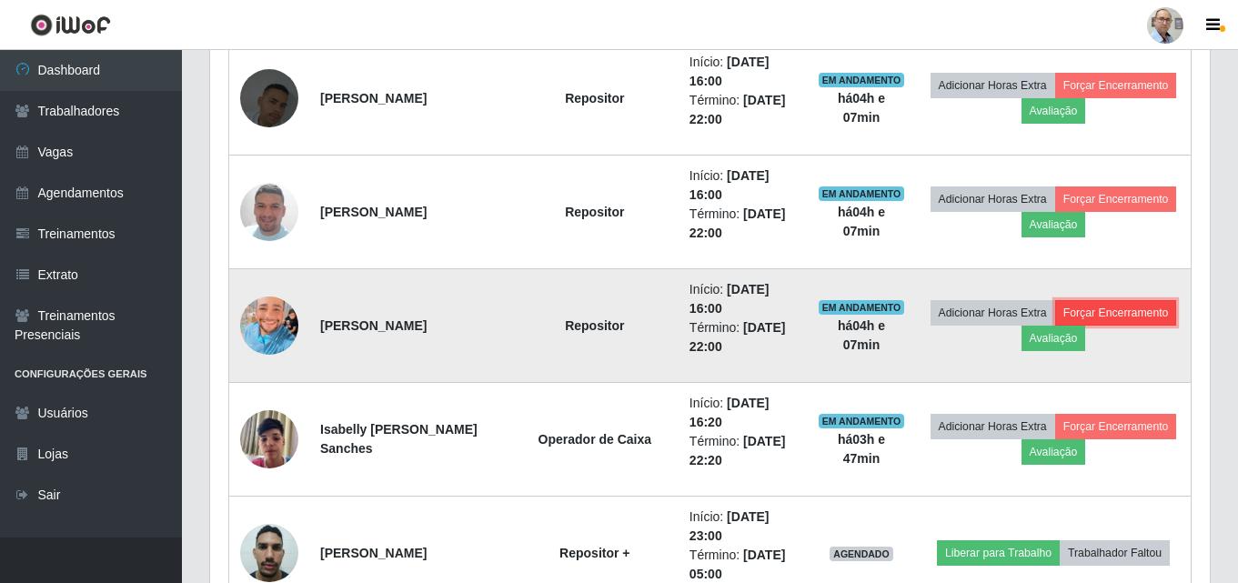
click at [1055, 326] on button "Forçar Encerramento" at bounding box center [1116, 312] width 122 height 25
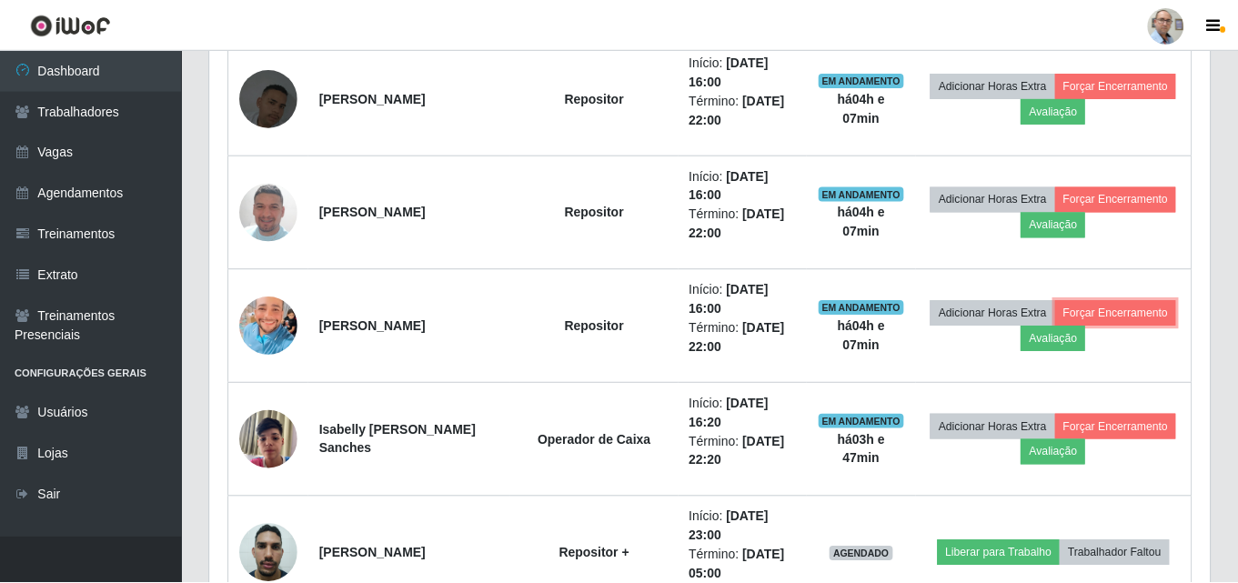
scroll to position [377, 1000]
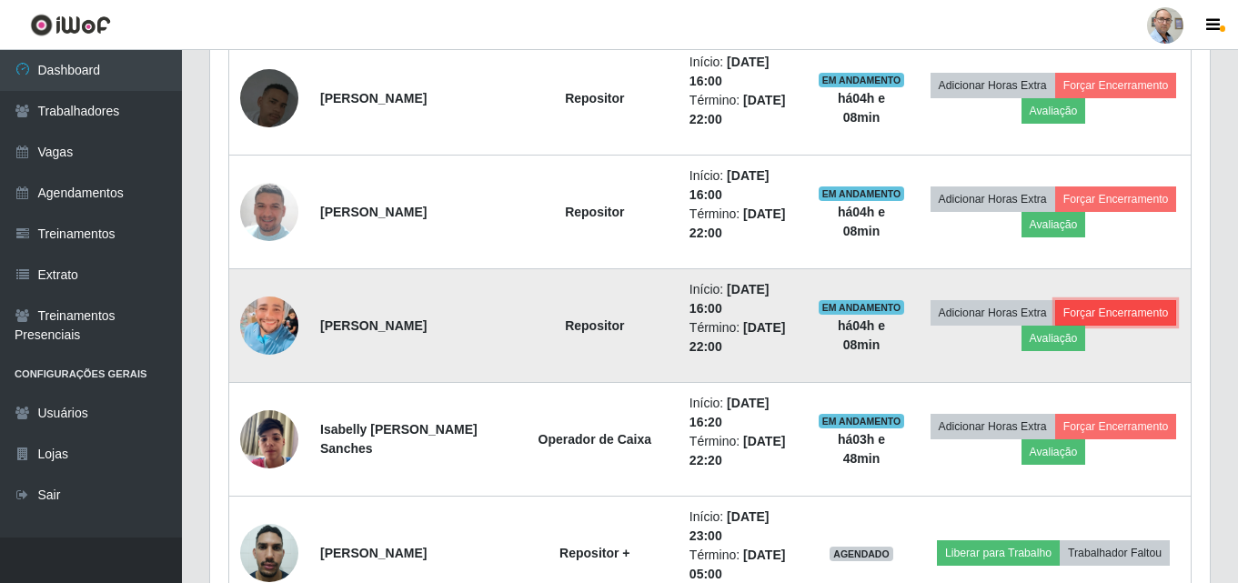
click at [1055, 326] on button "Forçar Encerramento" at bounding box center [1116, 312] width 122 height 25
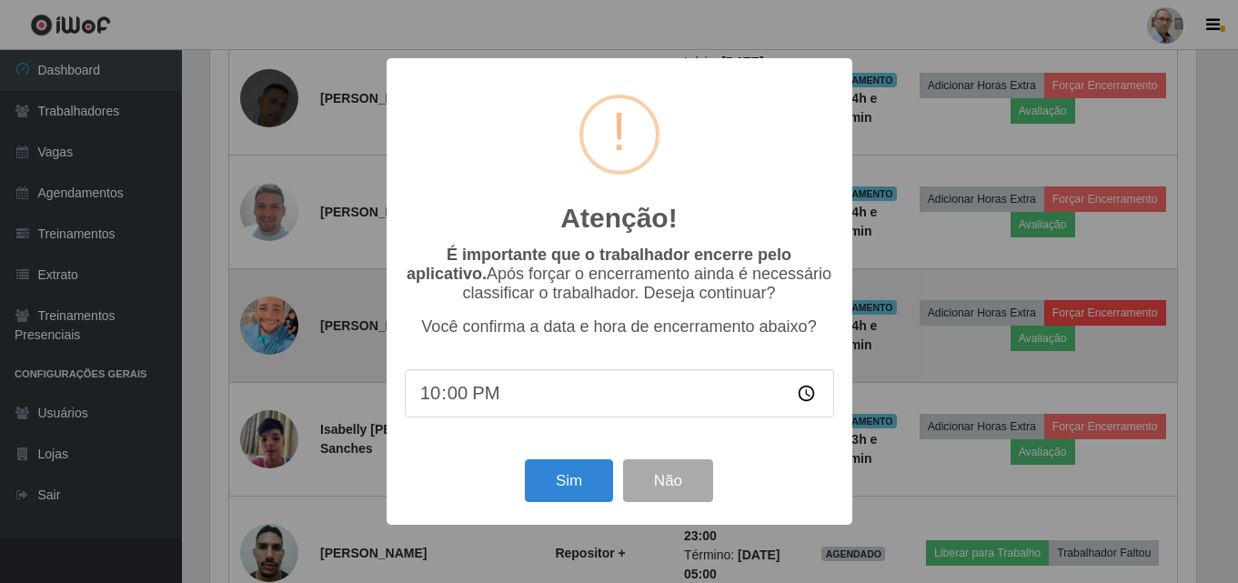
scroll to position [377, 990]
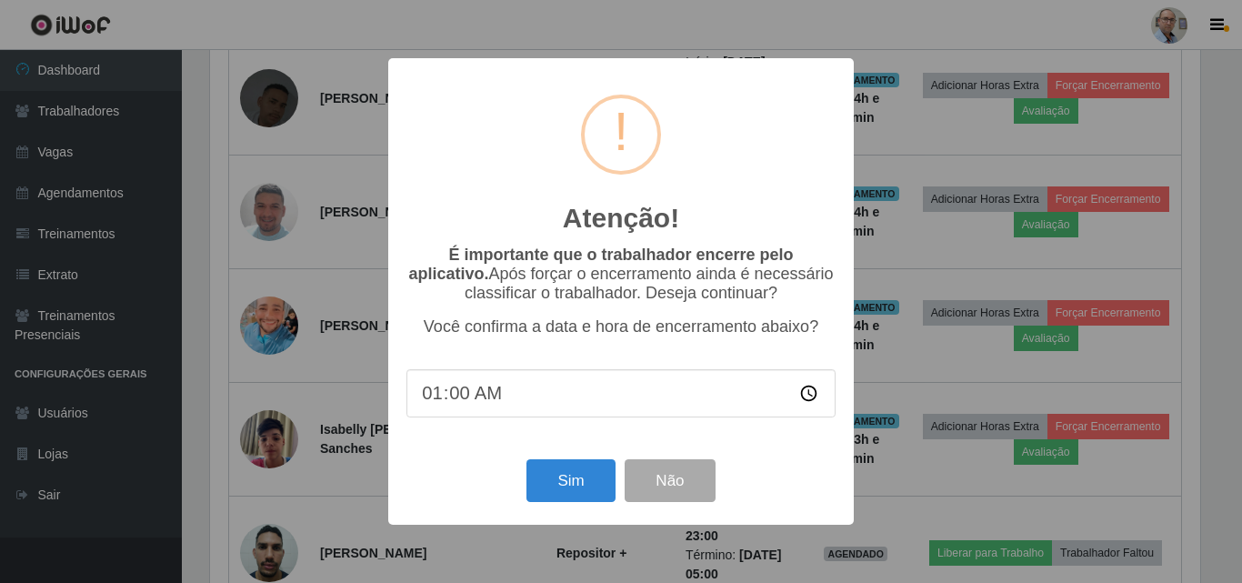
type input "16:00"
click at [570, 478] on button "Sim" at bounding box center [571, 480] width 88 height 43
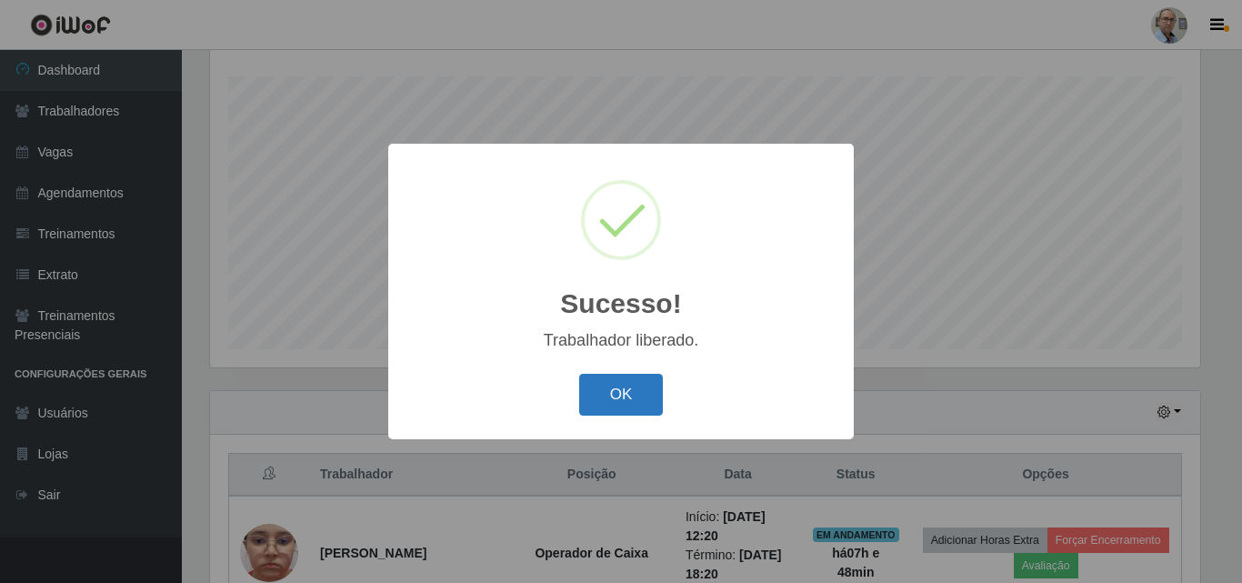
click at [613, 385] on button "OK" at bounding box center [621, 395] width 85 height 43
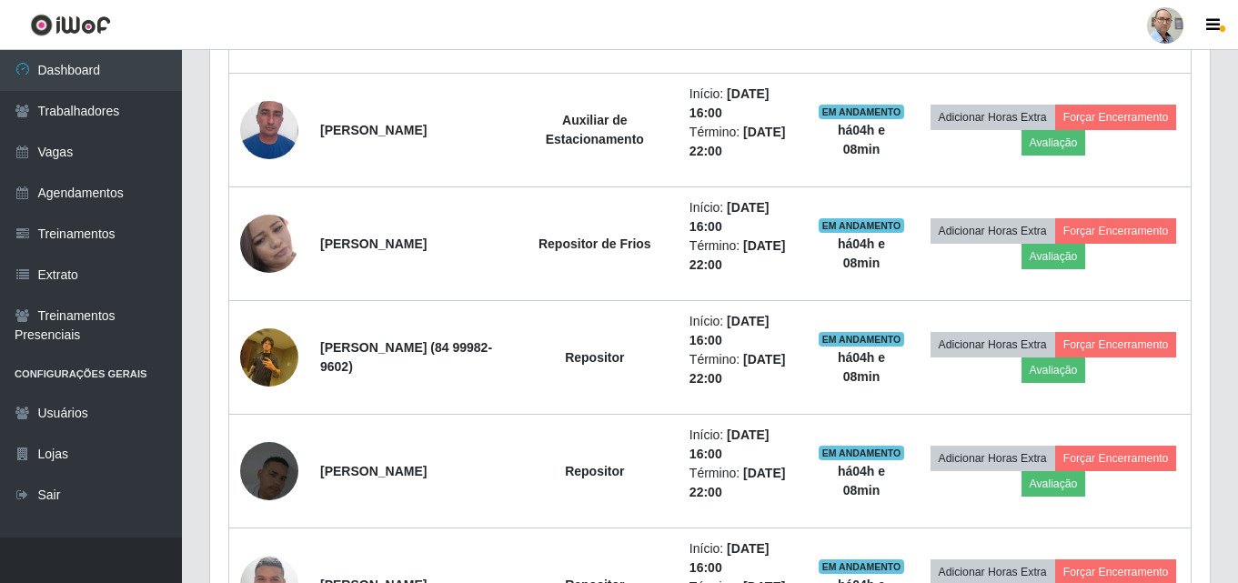
scroll to position [1302, 0]
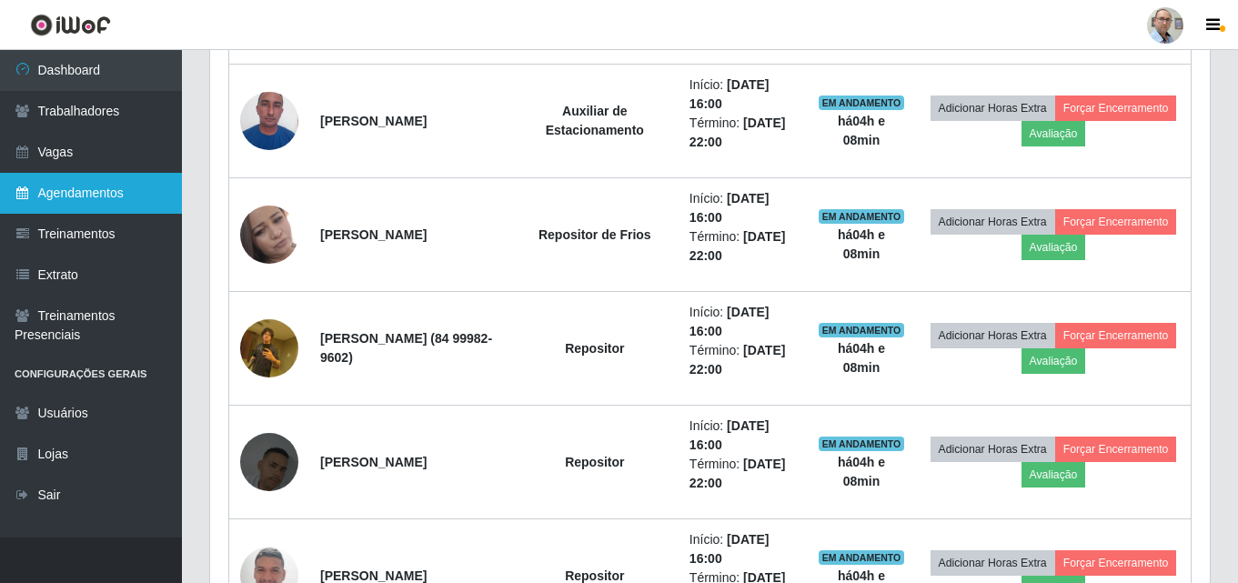
click at [75, 191] on link "Agendamentos" at bounding box center [91, 193] width 182 height 41
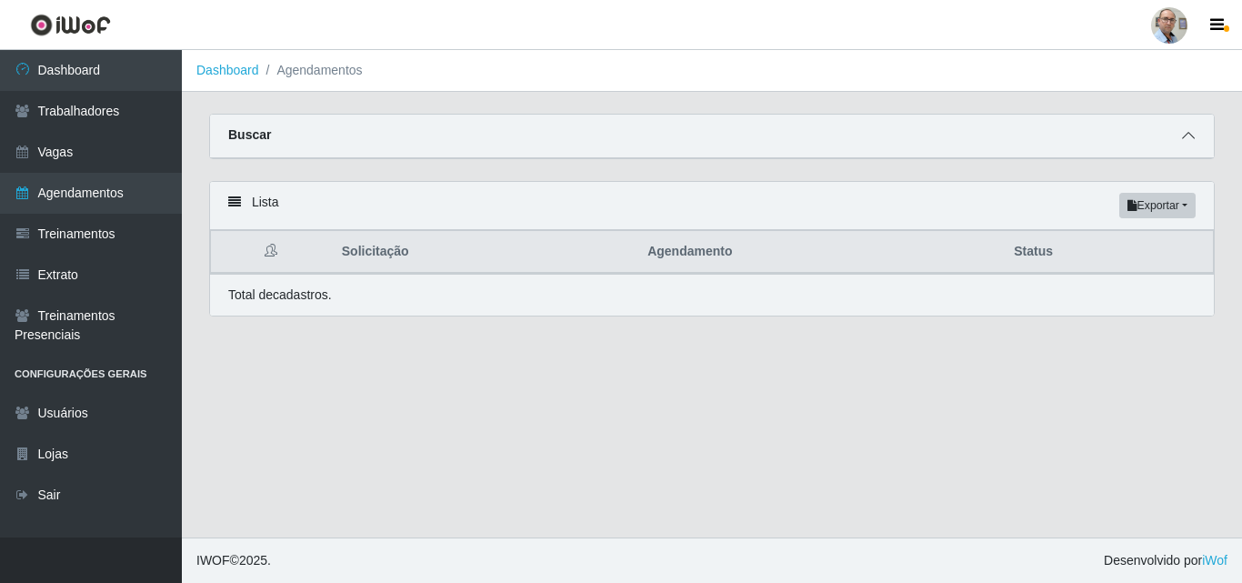
click at [1187, 135] on icon at bounding box center [1188, 135] width 13 height 13
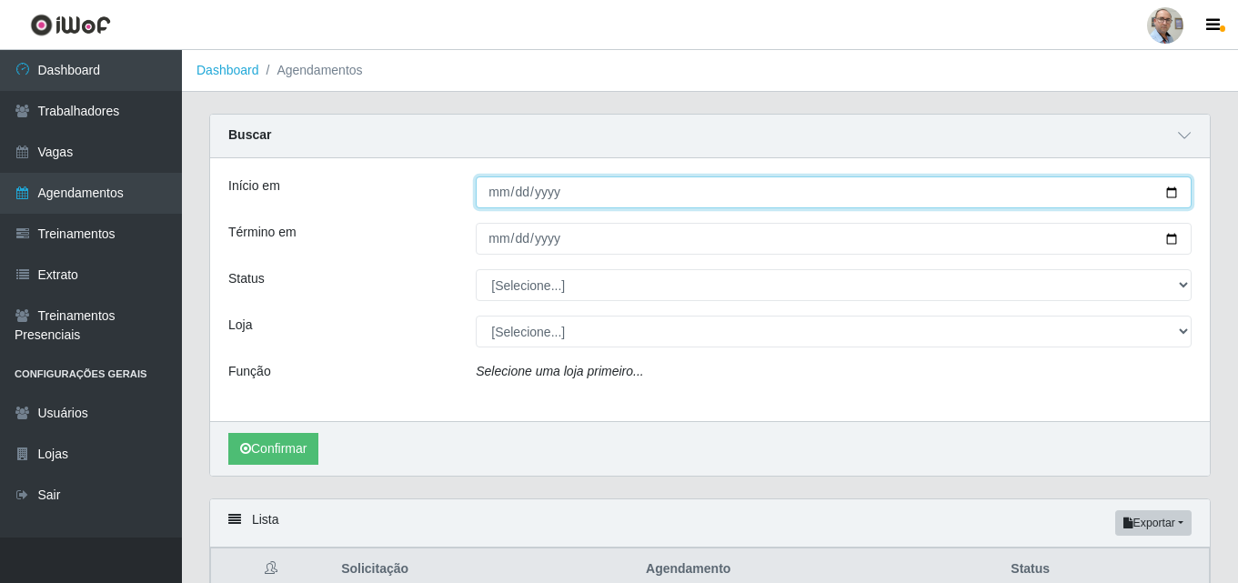
click at [1167, 191] on input "Início em" at bounding box center [834, 192] width 716 height 32
type input "[DATE]"
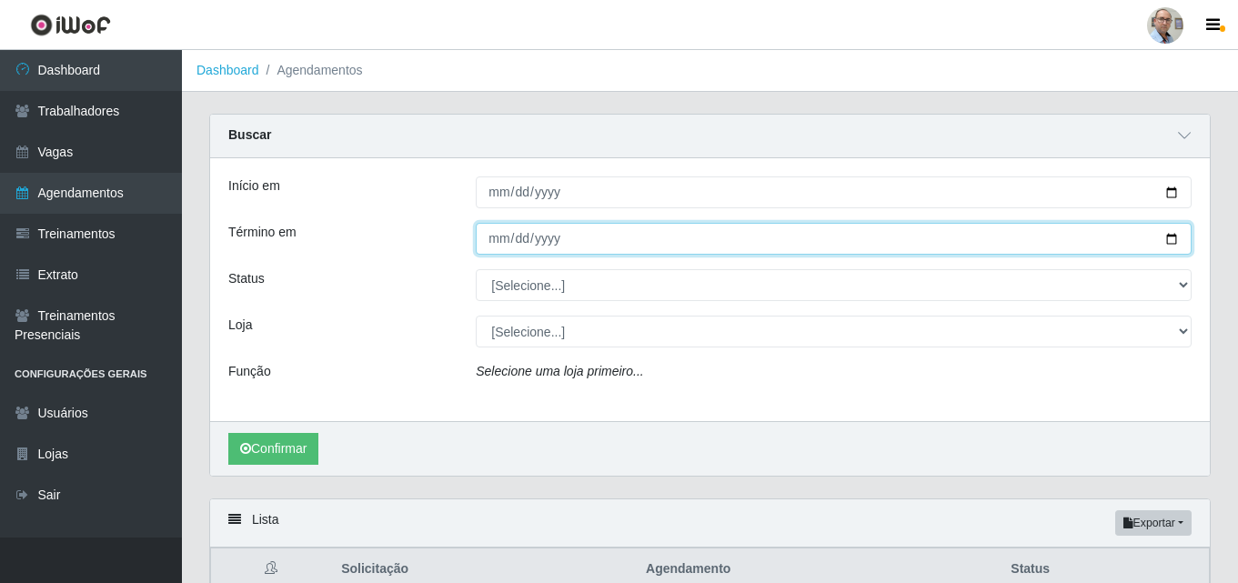
click at [1170, 237] on input "Término em" at bounding box center [834, 239] width 716 height 32
type input "[DATE]"
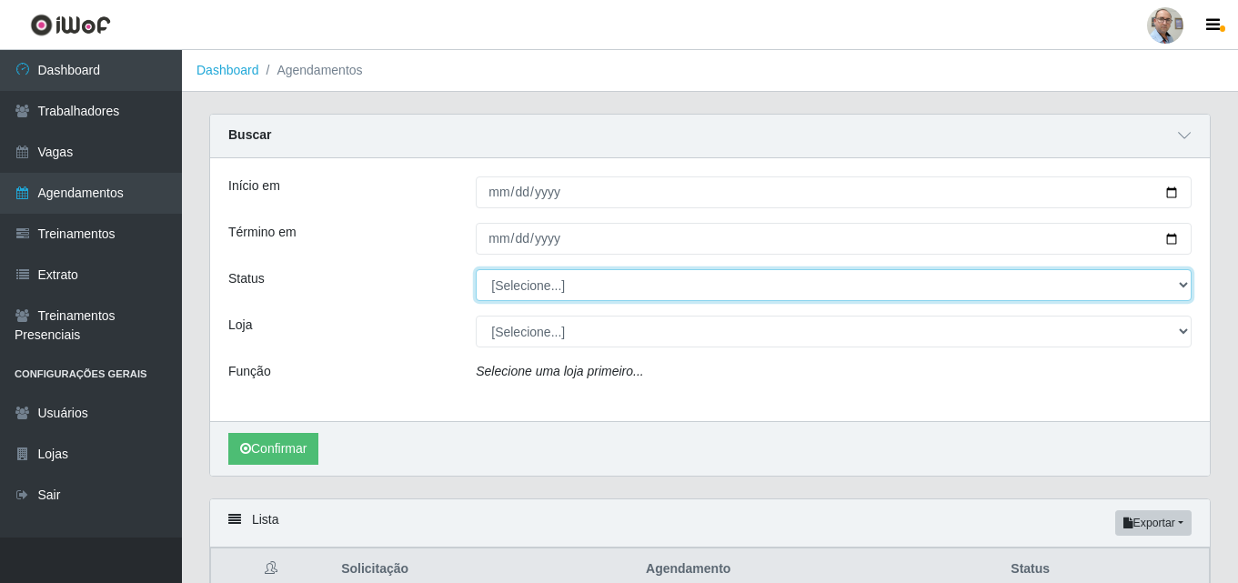
click at [531, 285] on select "[Selecione...] AGENDADO AGUARDANDO LIBERAR EM ANDAMENTO EM REVISÃO FINALIZADO C…" at bounding box center [834, 285] width 716 height 32
select select "FINALIZADO"
click at [476, 270] on select "[Selecione...] AGENDADO AGUARDANDO LIBERAR EM ANDAMENTO EM REVISÃO FINALIZADO C…" at bounding box center [834, 285] width 716 height 32
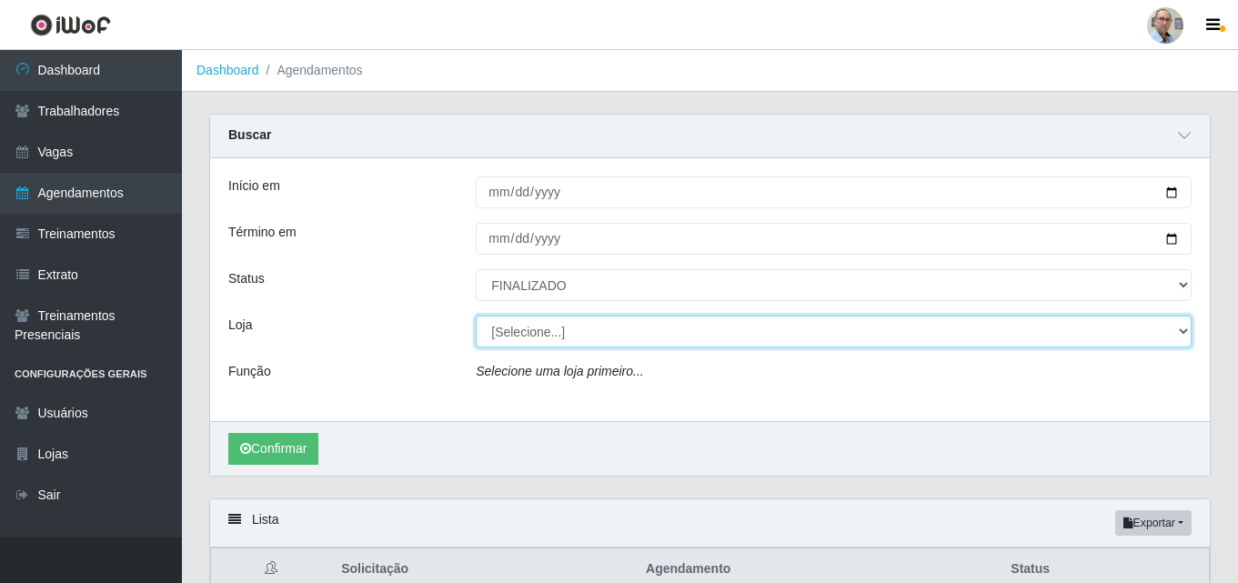
click at [528, 324] on select "[Selecione...] Mar Vermelho - Loja 04" at bounding box center [834, 332] width 716 height 32
select select "251"
click at [476, 317] on select "[Selecione...] Mar Vermelho - Loja 04" at bounding box center [834, 332] width 716 height 32
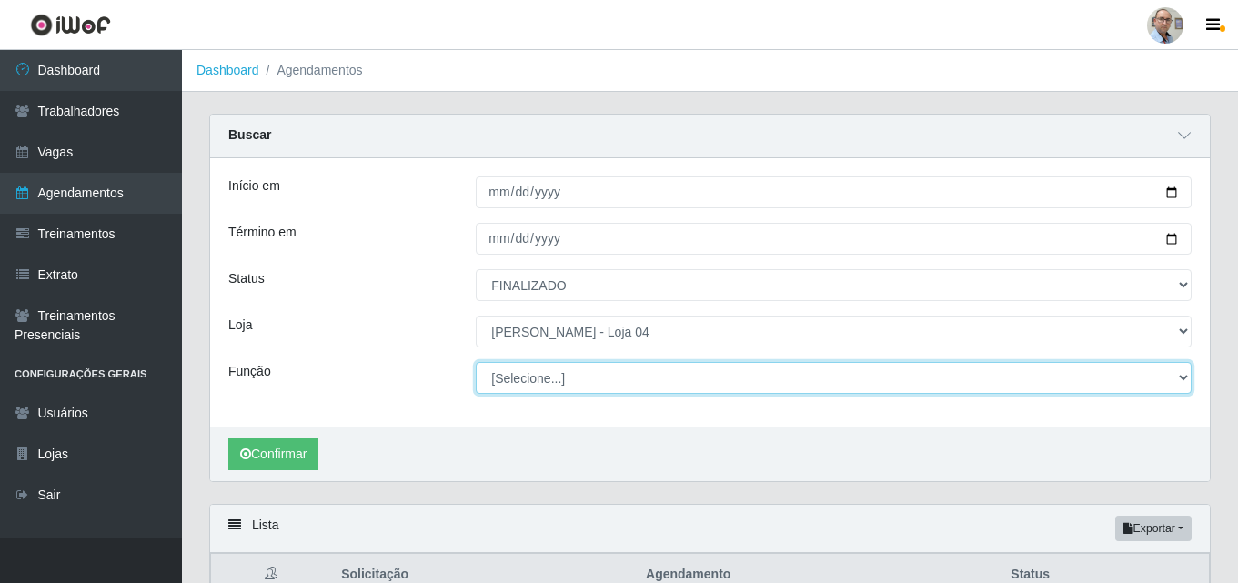
click at [543, 375] on select "[Selecione...] ASG ASG + ASG ++ Auxiliar de Depósito Auxiliar de Depósito + Aux…" at bounding box center [834, 378] width 716 height 32
select select "24"
click at [476, 363] on select "[Selecione...] ASG ASG + ASG ++ Auxiliar de Depósito Auxiliar de Depósito + Aux…" at bounding box center [834, 378] width 716 height 32
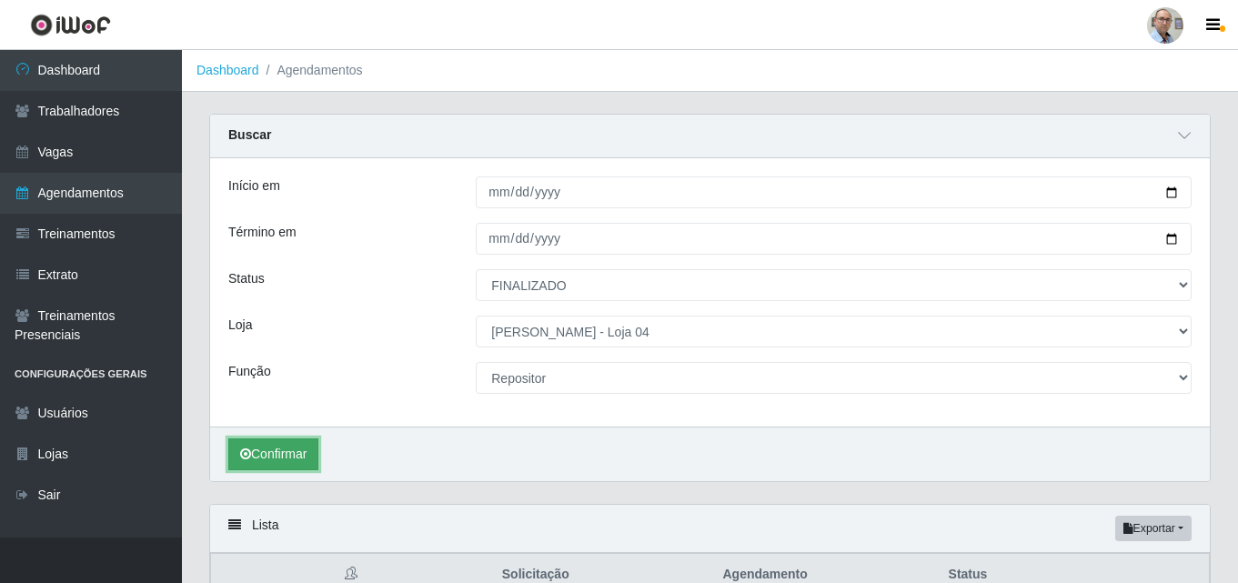
click at [270, 450] on button "Confirmar" at bounding box center [273, 454] width 90 height 32
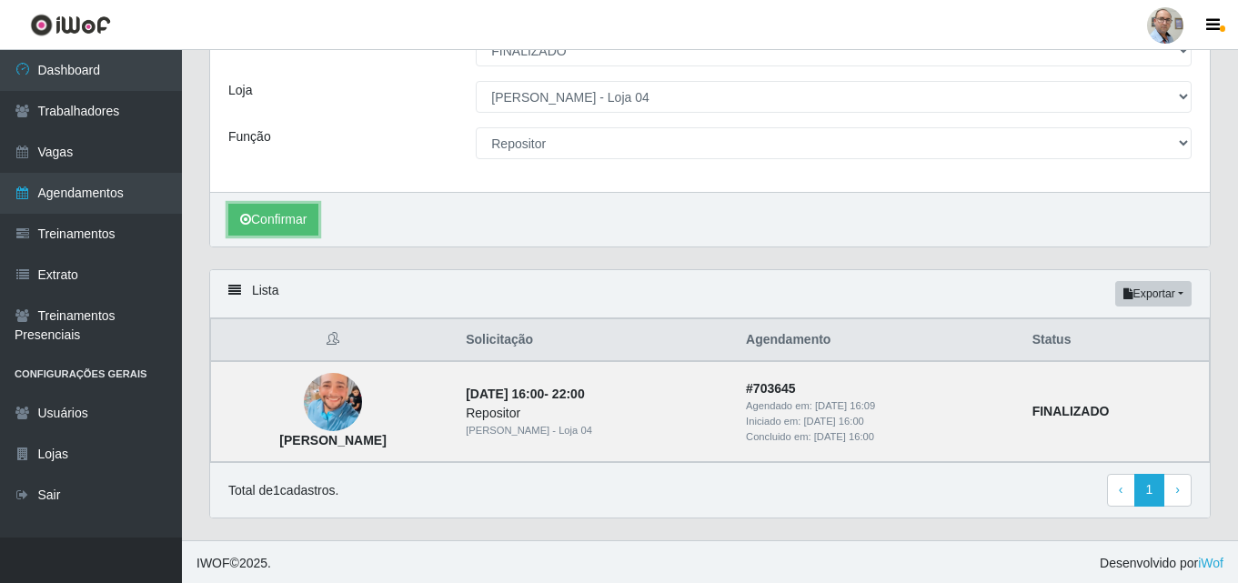
scroll to position [238, 0]
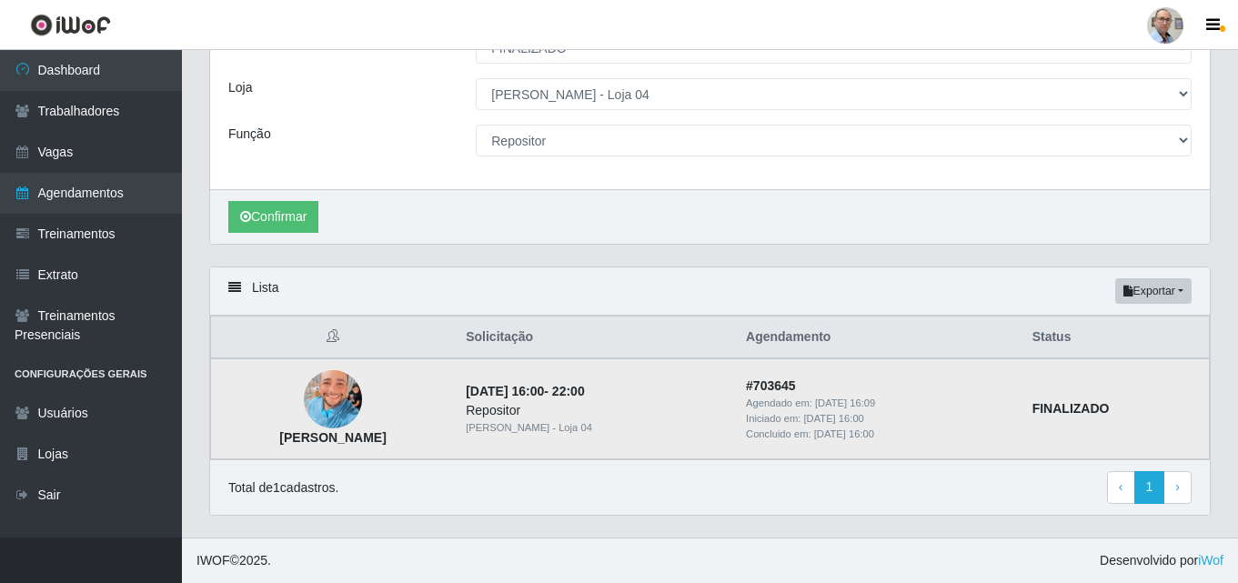
click at [362, 399] on img at bounding box center [333, 399] width 58 height 77
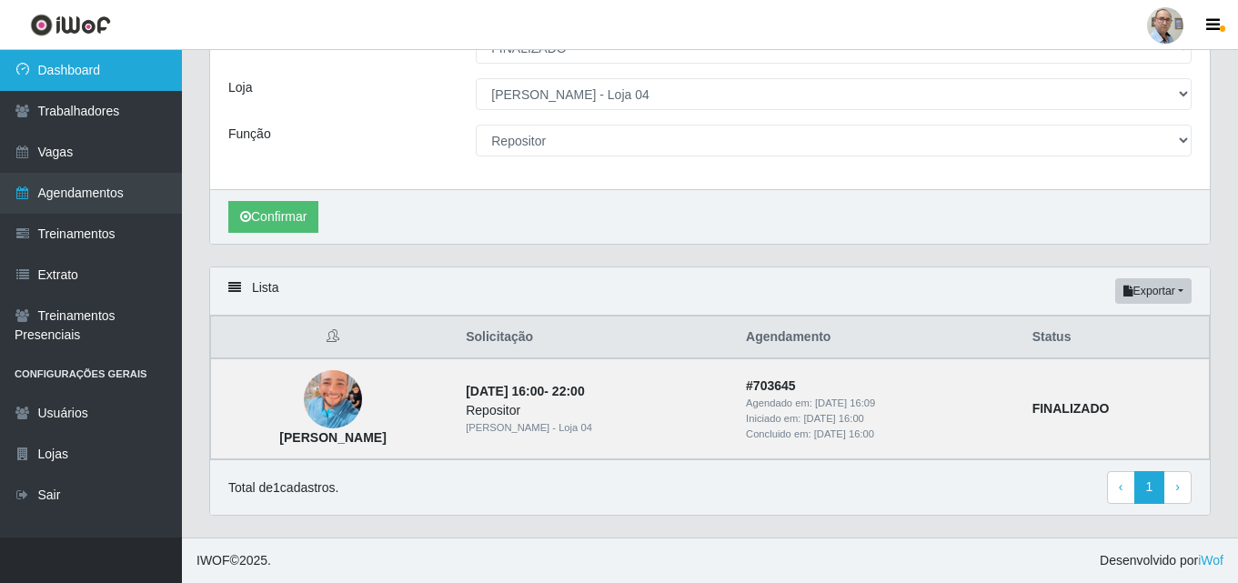
click at [52, 61] on link "Dashboard" at bounding box center [91, 70] width 182 height 41
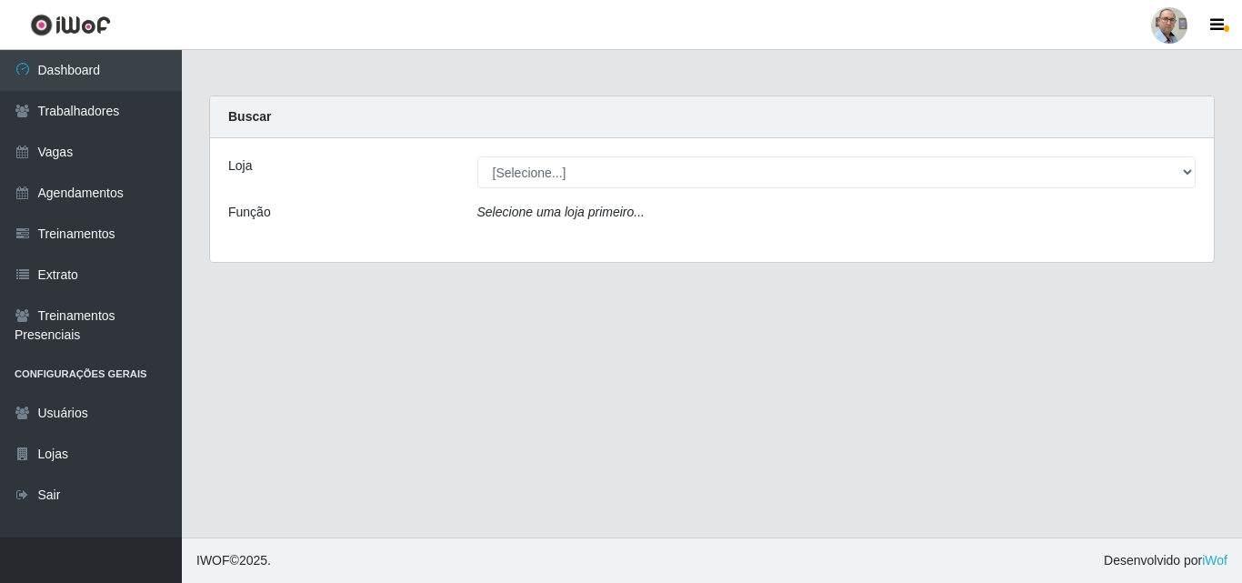
click at [541, 156] on div "Loja [Selecione...] Mar Vermelho - Loja 04 Função Selecione uma loja primeiro..." at bounding box center [712, 200] width 1004 height 124
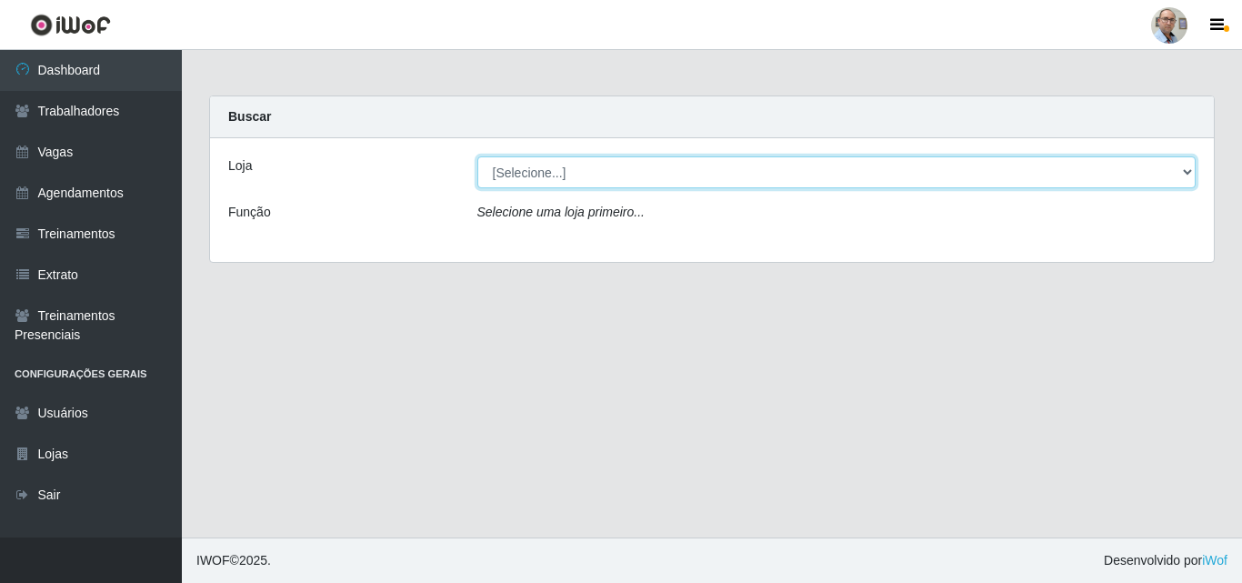
click at [535, 172] on select "[Selecione...] Mar Vermelho - Loja 04" at bounding box center [837, 172] width 719 height 32
select select "251"
click at [478, 156] on select "[Selecione...] Mar Vermelho - Loja 04" at bounding box center [837, 172] width 719 height 32
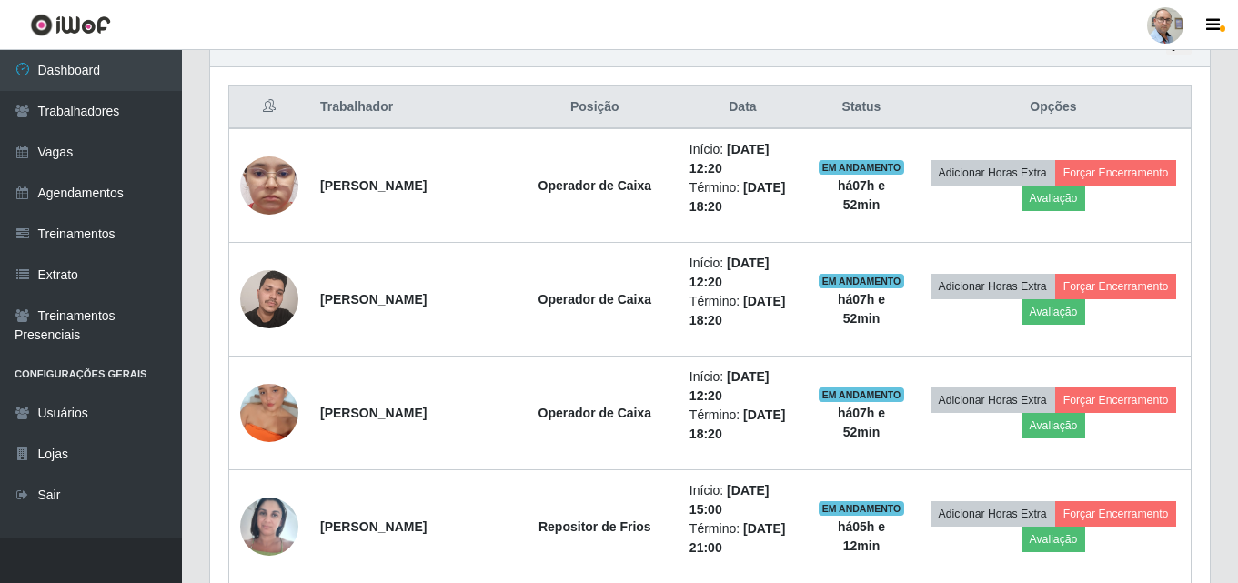
scroll to position [637, 0]
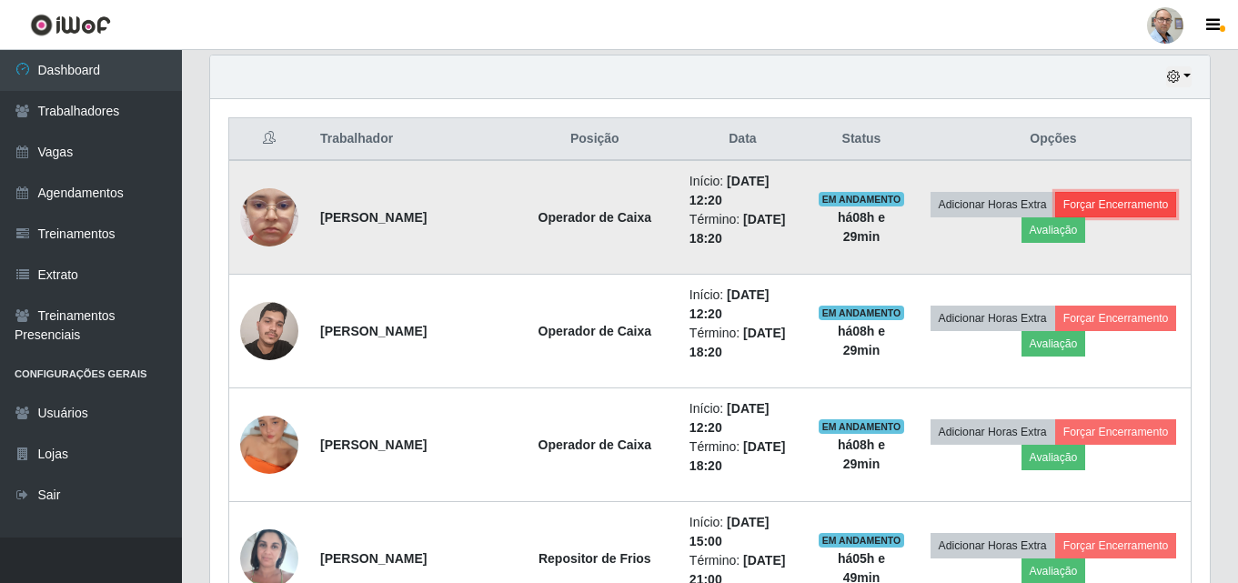
click at [1055, 217] on button "Forçar Encerramento" at bounding box center [1116, 204] width 122 height 25
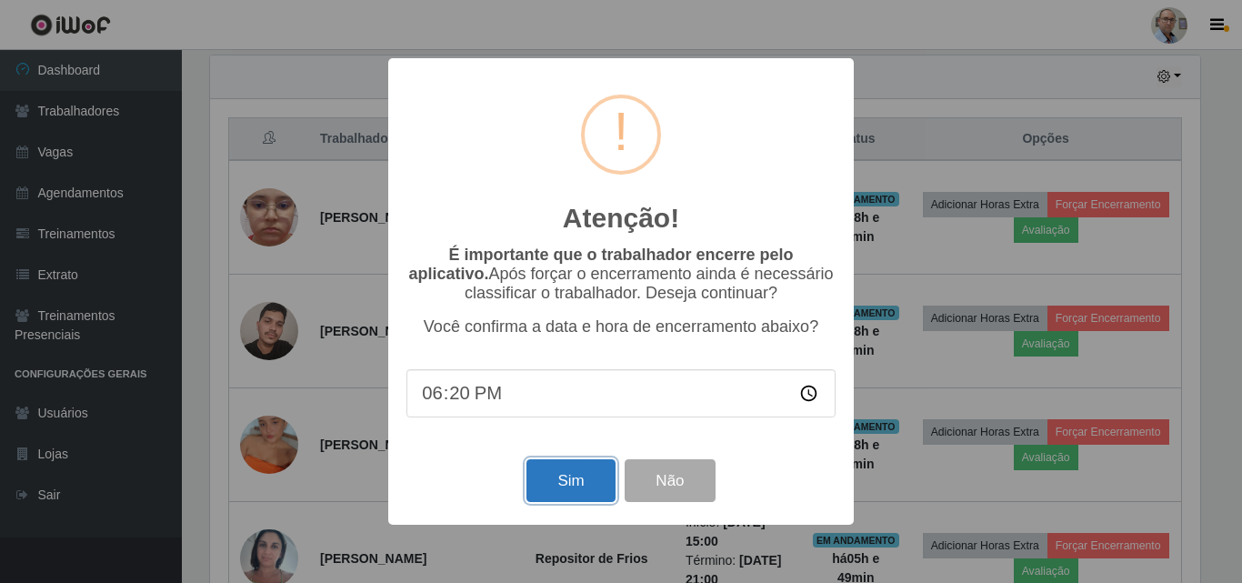
click at [553, 487] on button "Sim" at bounding box center [571, 480] width 88 height 43
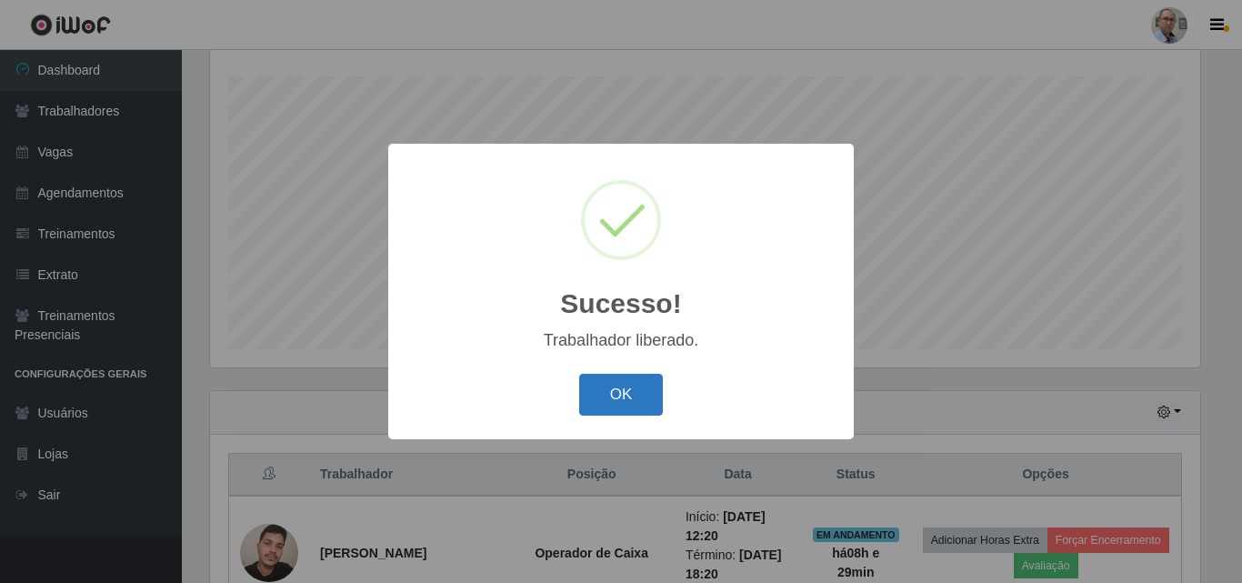
click at [604, 389] on button "OK" at bounding box center [621, 395] width 85 height 43
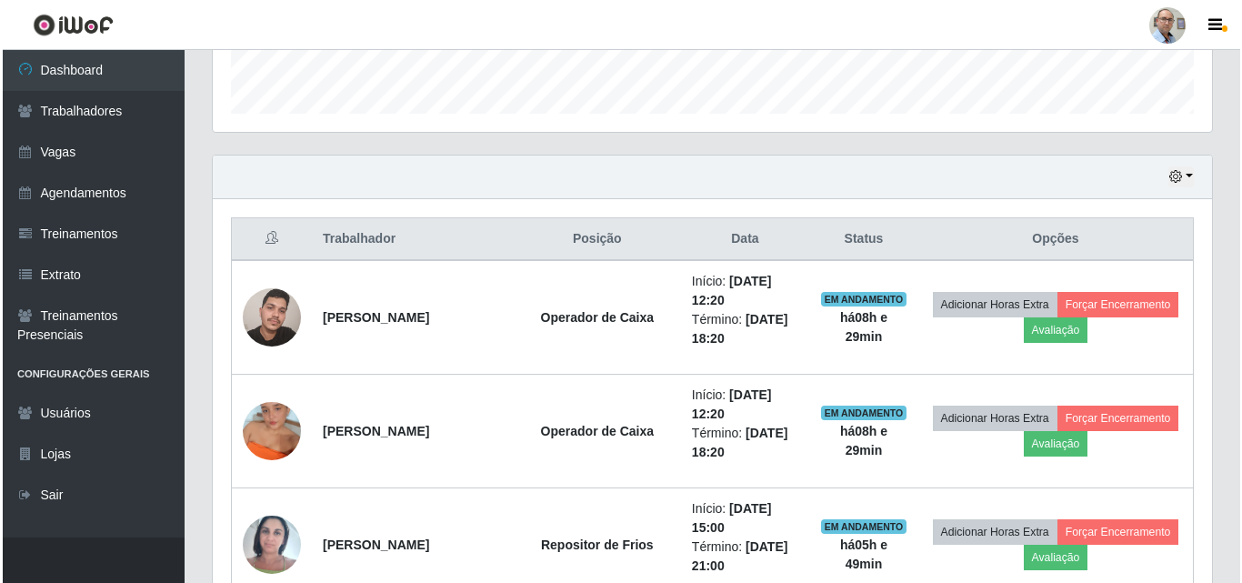
scroll to position [574, 0]
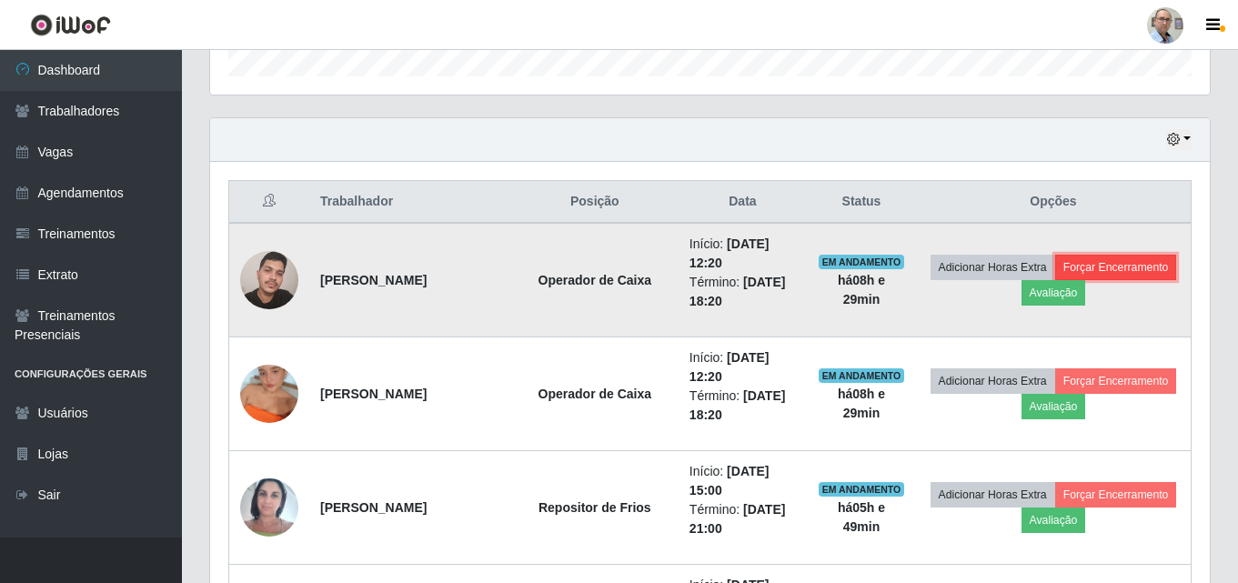
click at [1055, 280] on button "Forçar Encerramento" at bounding box center [1116, 267] width 122 height 25
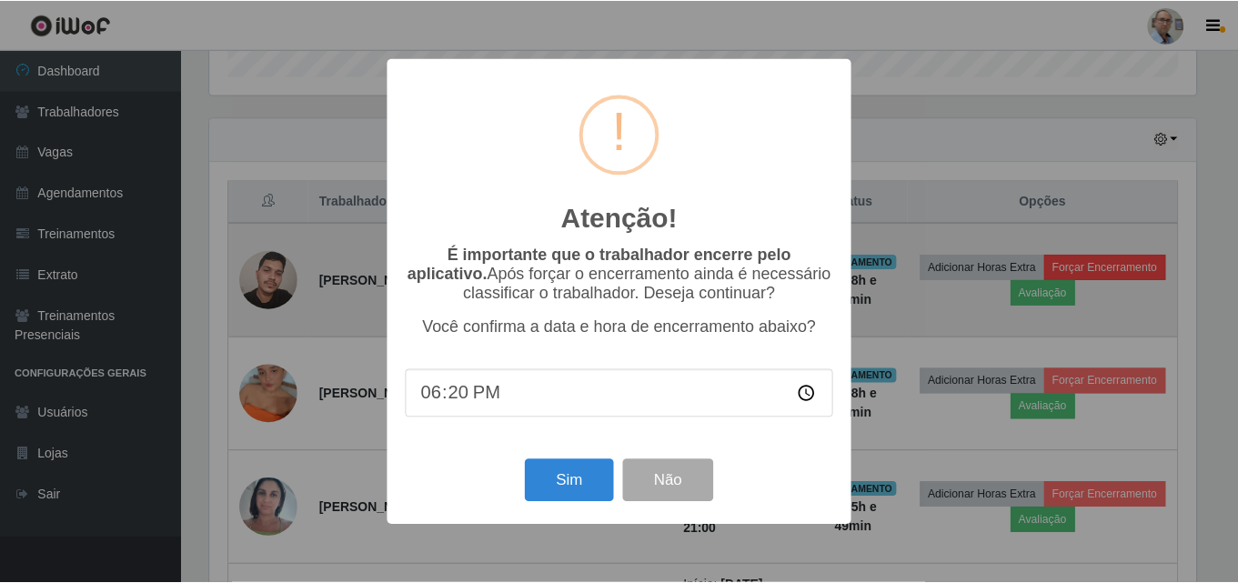
scroll to position [377, 990]
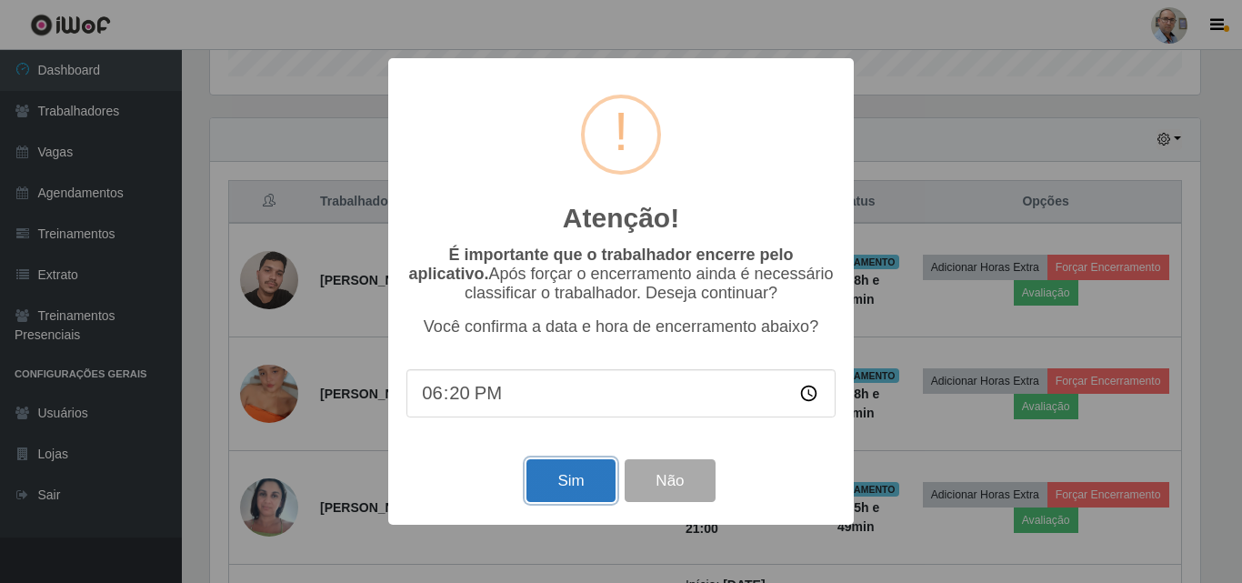
click at [567, 475] on button "Sim" at bounding box center [571, 480] width 88 height 43
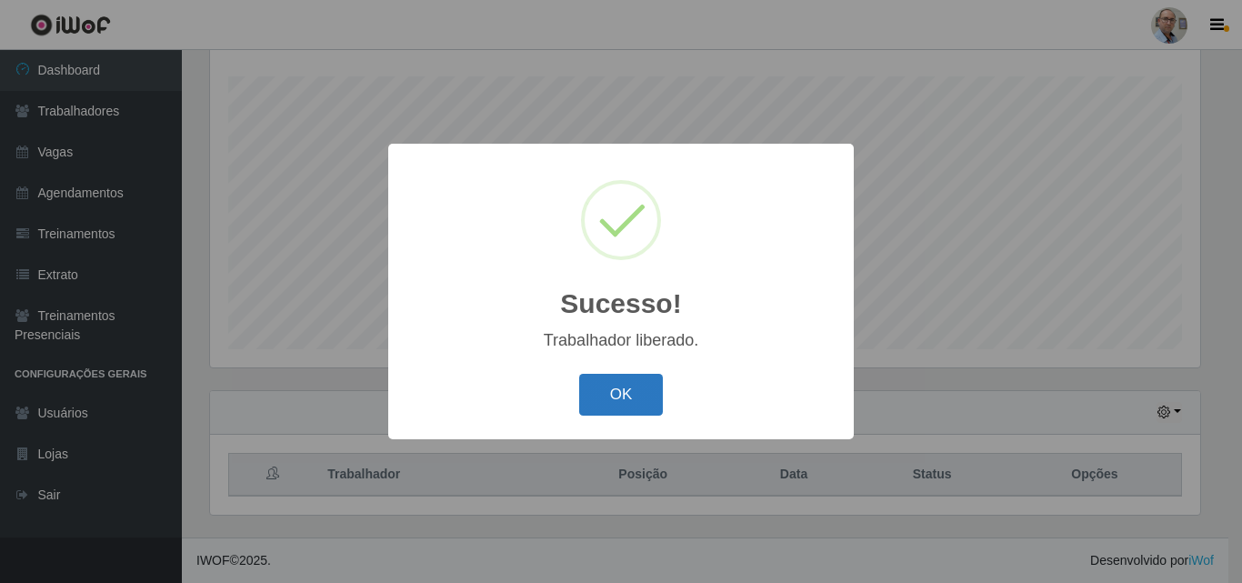
click at [618, 392] on button "OK" at bounding box center [621, 395] width 85 height 43
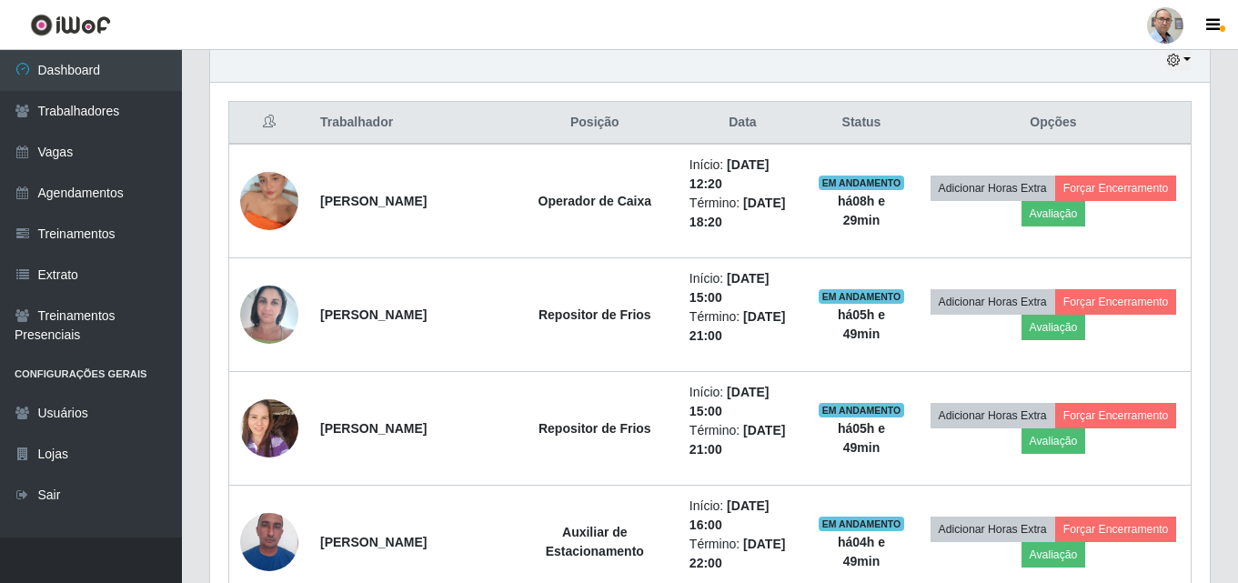
scroll to position [665, 0]
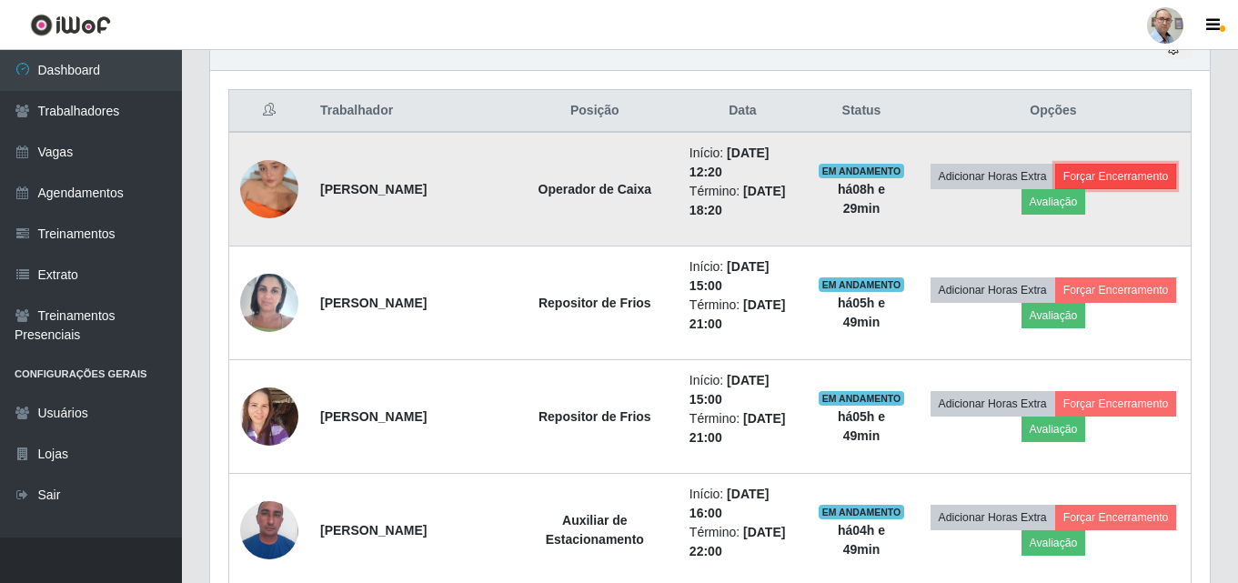
click at [1055, 189] on button "Forçar Encerramento" at bounding box center [1116, 176] width 122 height 25
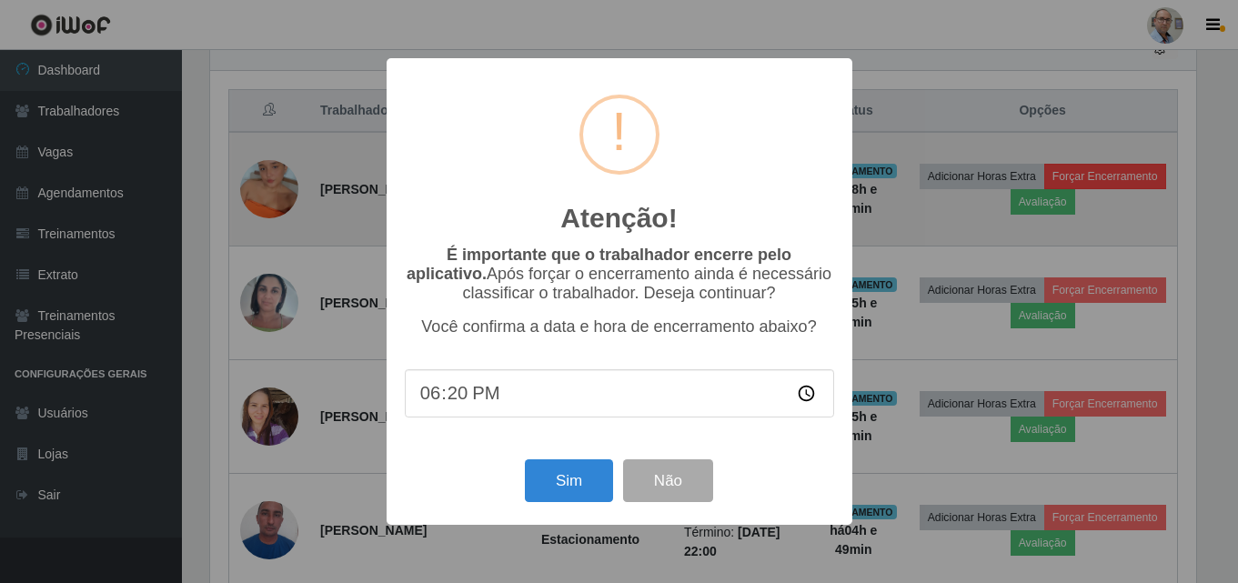
scroll to position [377, 990]
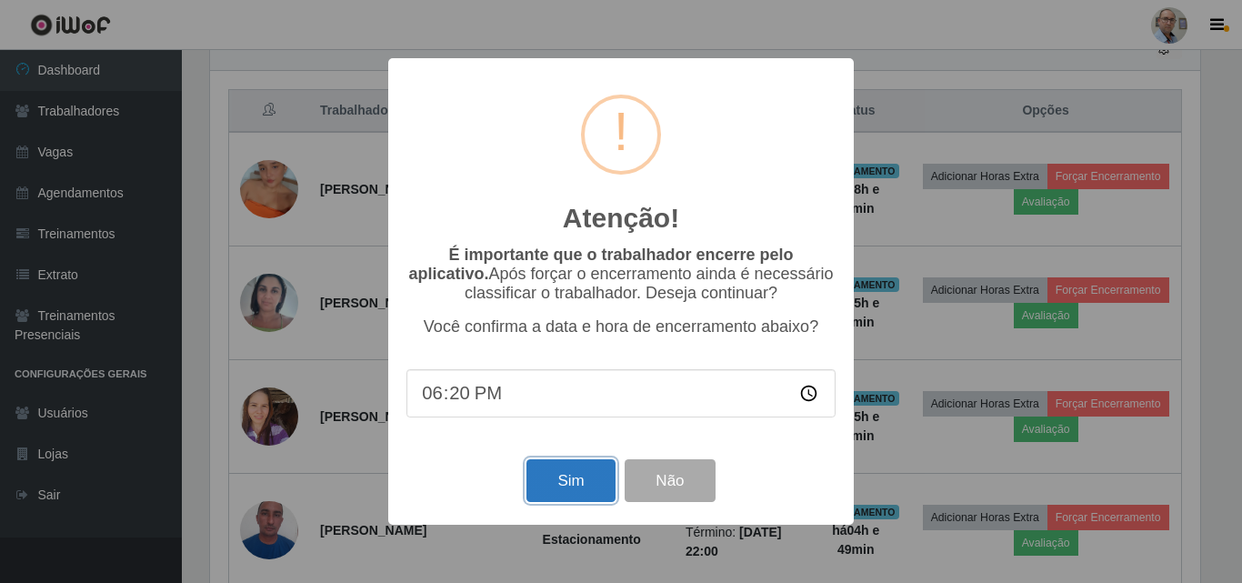
click at [544, 484] on button "Sim" at bounding box center [571, 480] width 88 height 43
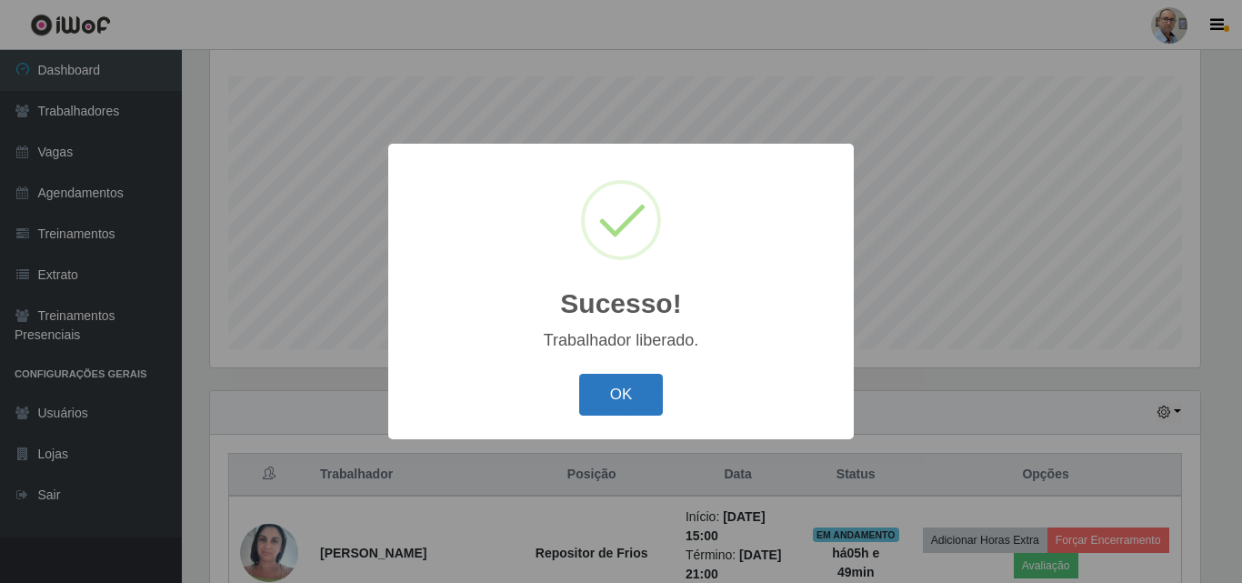
click at [599, 394] on button "OK" at bounding box center [621, 395] width 85 height 43
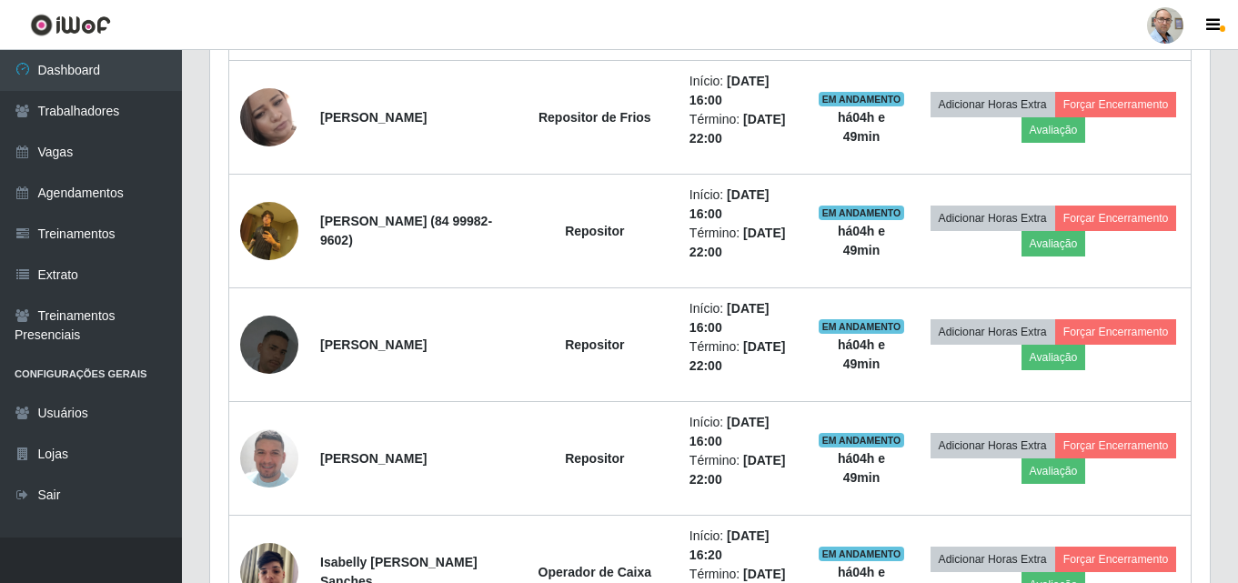
scroll to position [0, 0]
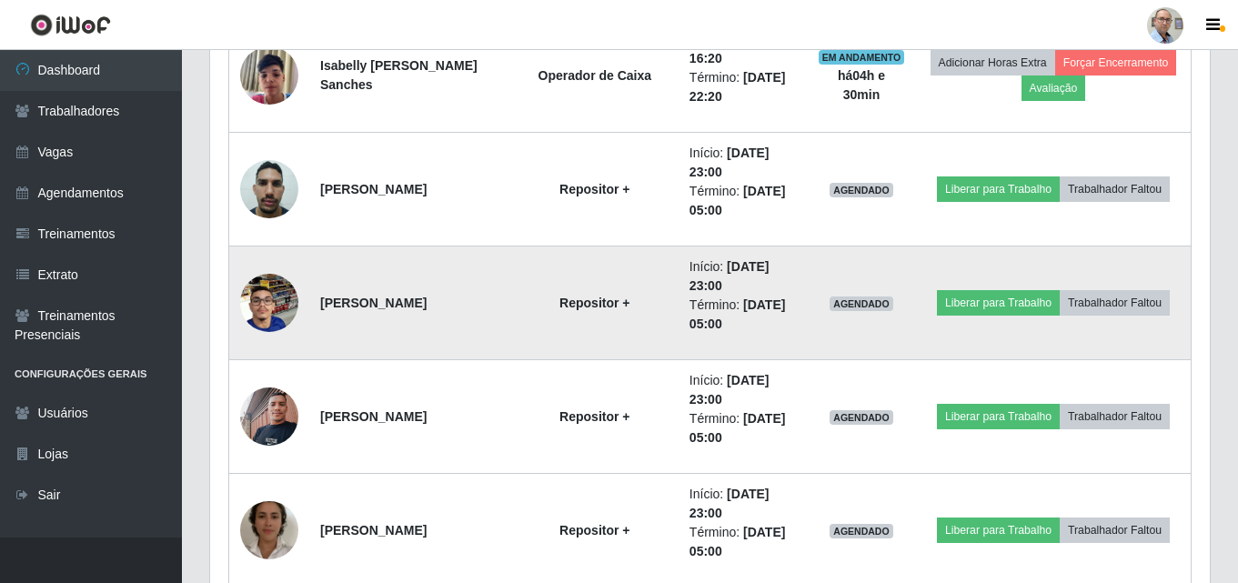
click at [261, 310] on img at bounding box center [269, 303] width 58 height 104
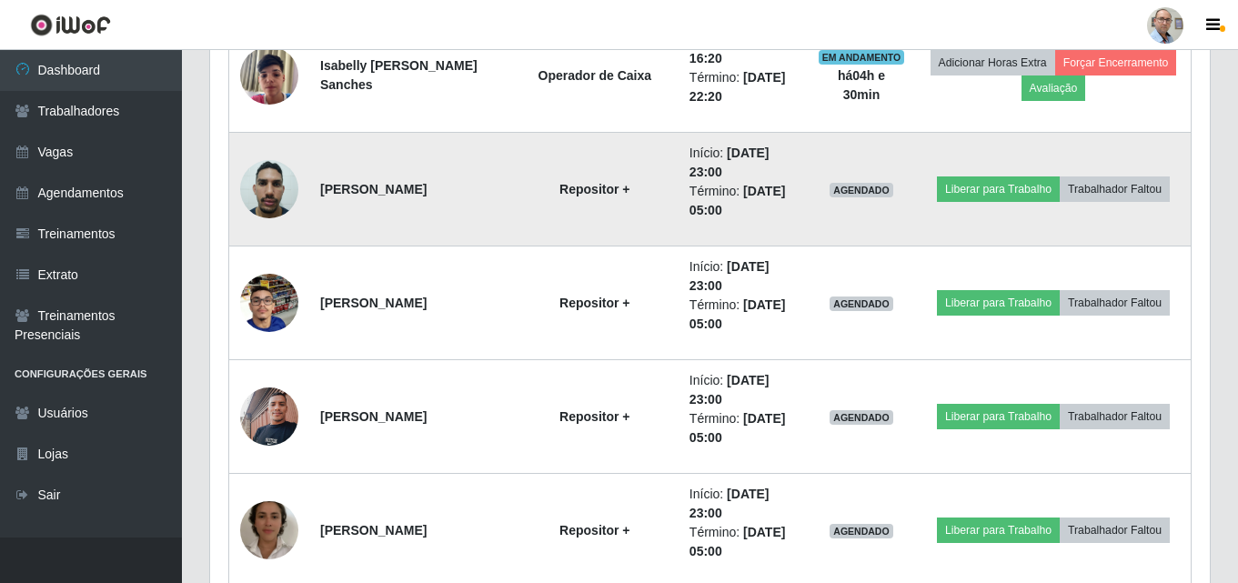
click at [256, 193] on img at bounding box center [269, 188] width 58 height 77
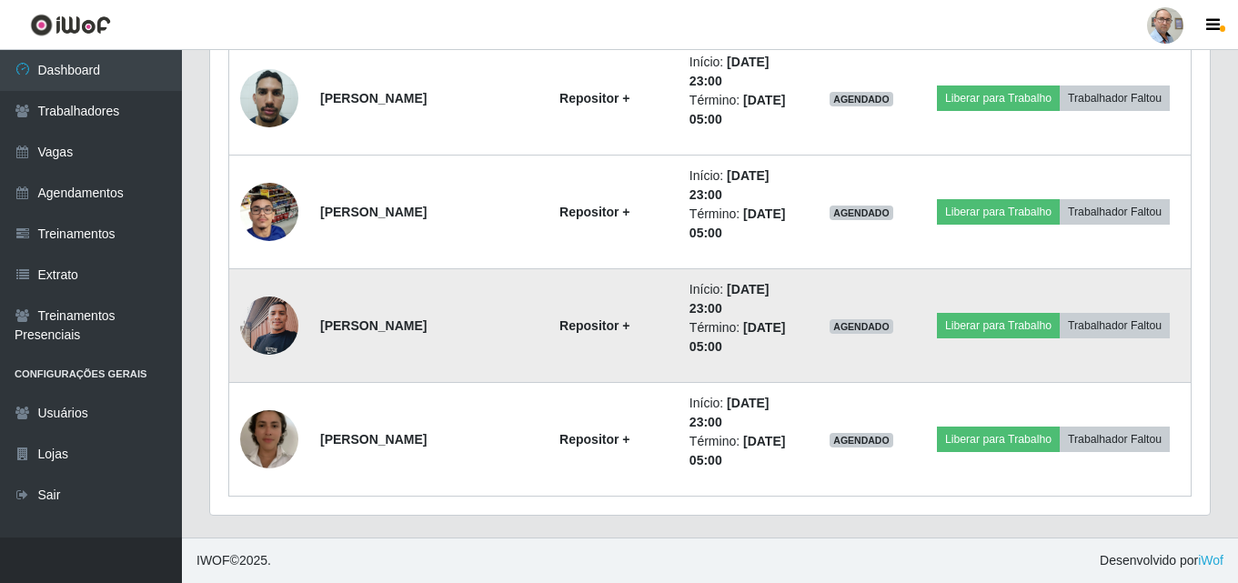
click at [277, 314] on img at bounding box center [269, 325] width 58 height 77
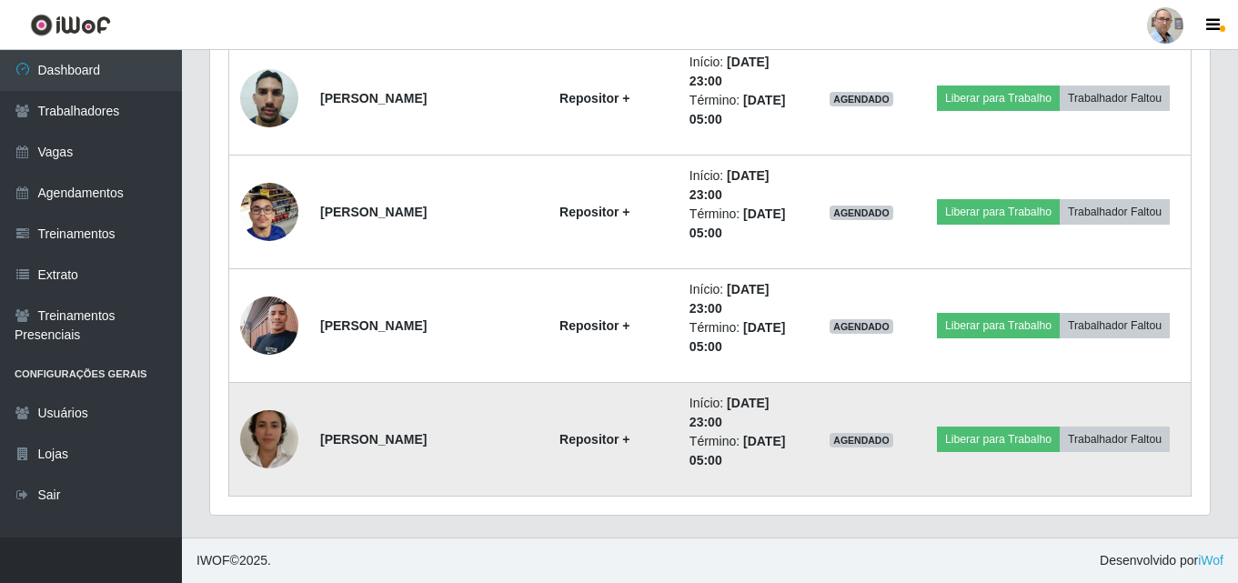
click at [265, 445] on img at bounding box center [269, 439] width 58 height 104
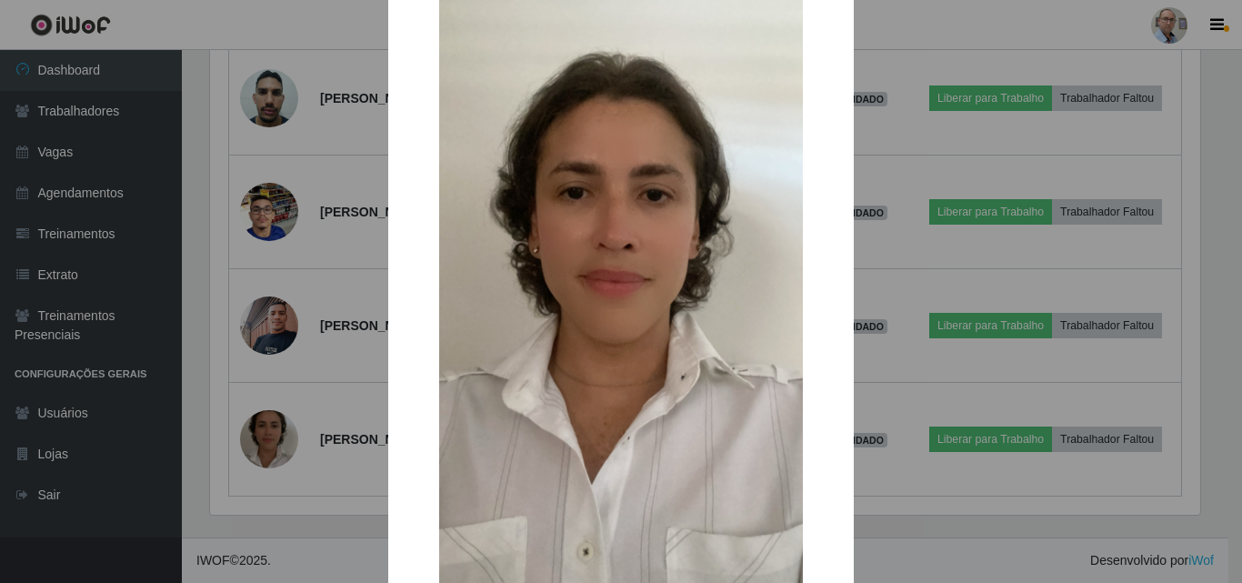
click at [337, 466] on div "× OK Cancel" at bounding box center [621, 291] width 1242 height 583
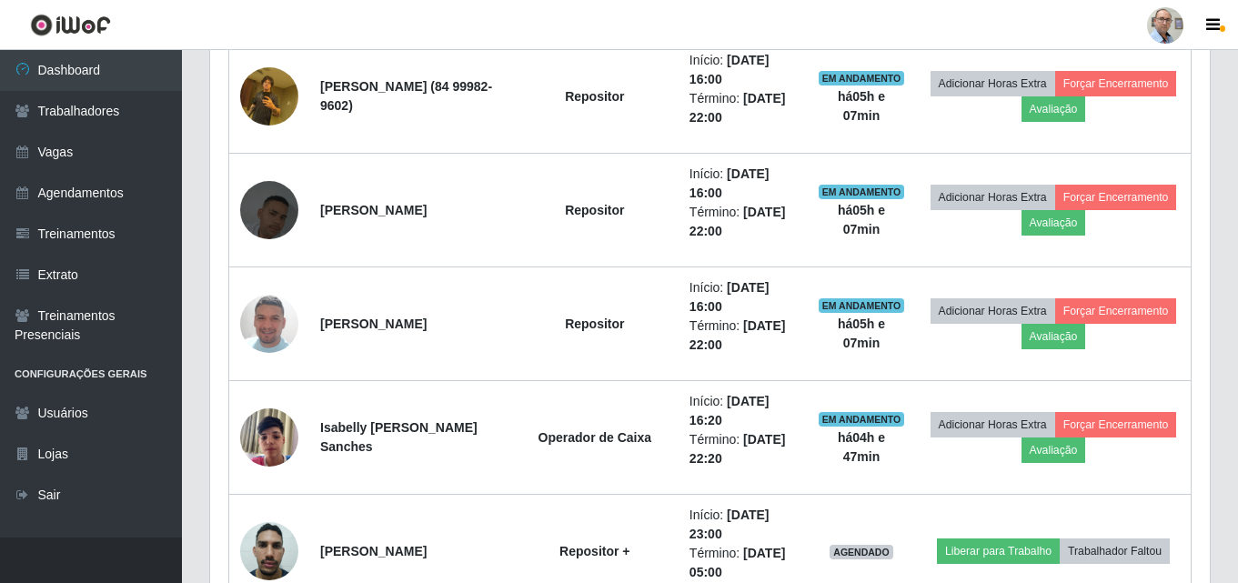
scroll to position [1347, 0]
